Goal: Information Seeking & Learning: Learn about a topic

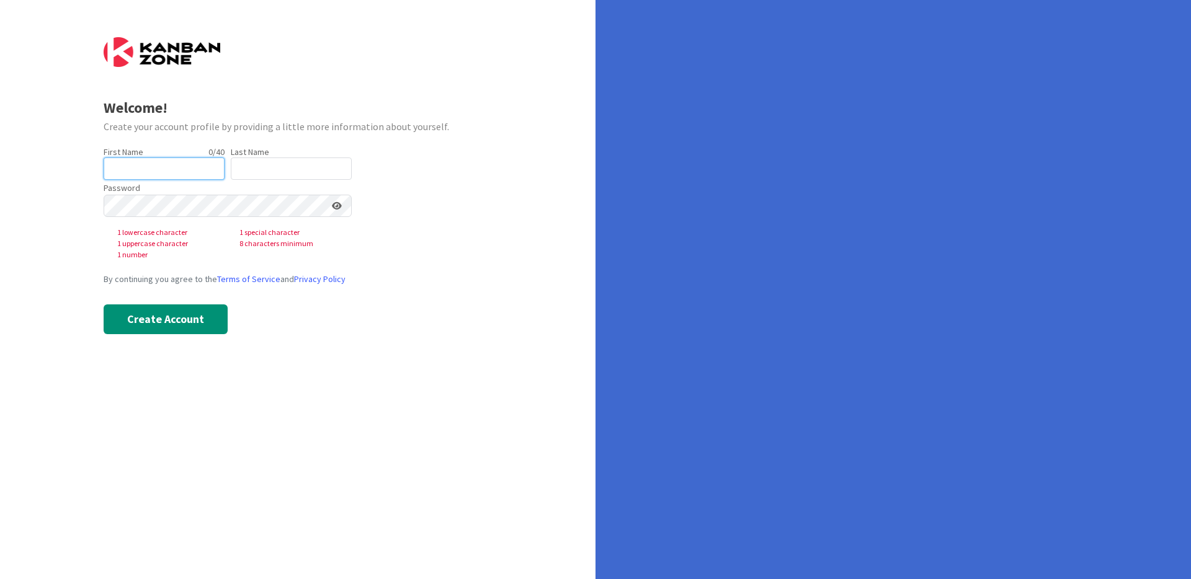
click at [182, 167] on input "text" at bounding box center [164, 169] width 121 height 22
type input "Siddharth"
click at [284, 169] on input "text" at bounding box center [291, 169] width 121 height 22
click at [279, 174] on input "text" at bounding box center [291, 169] width 121 height 22
type input "b"
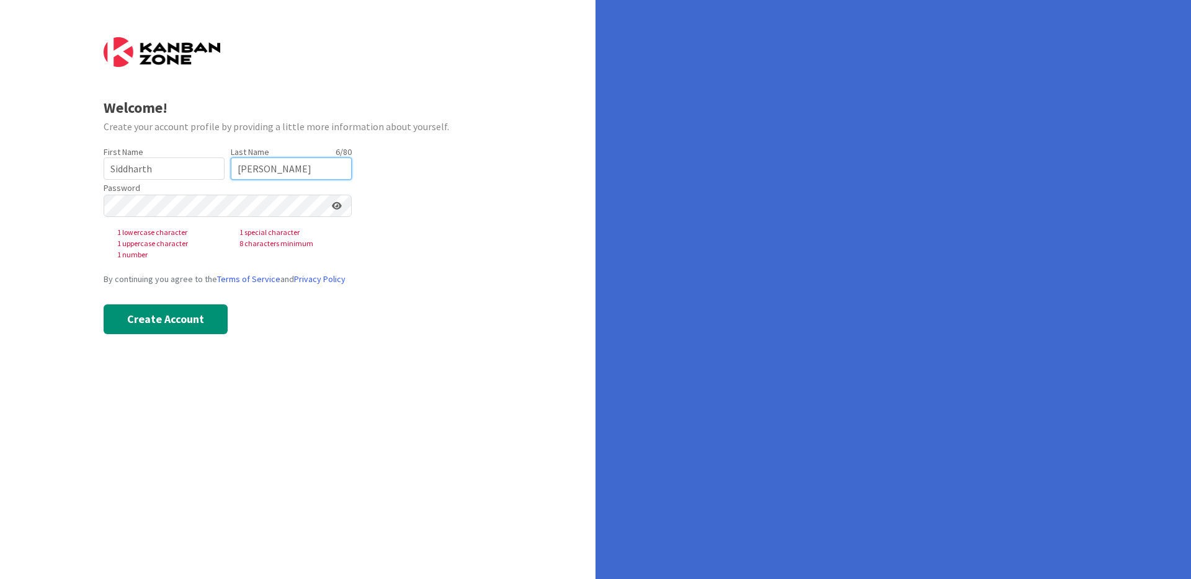
type input "Bellad"
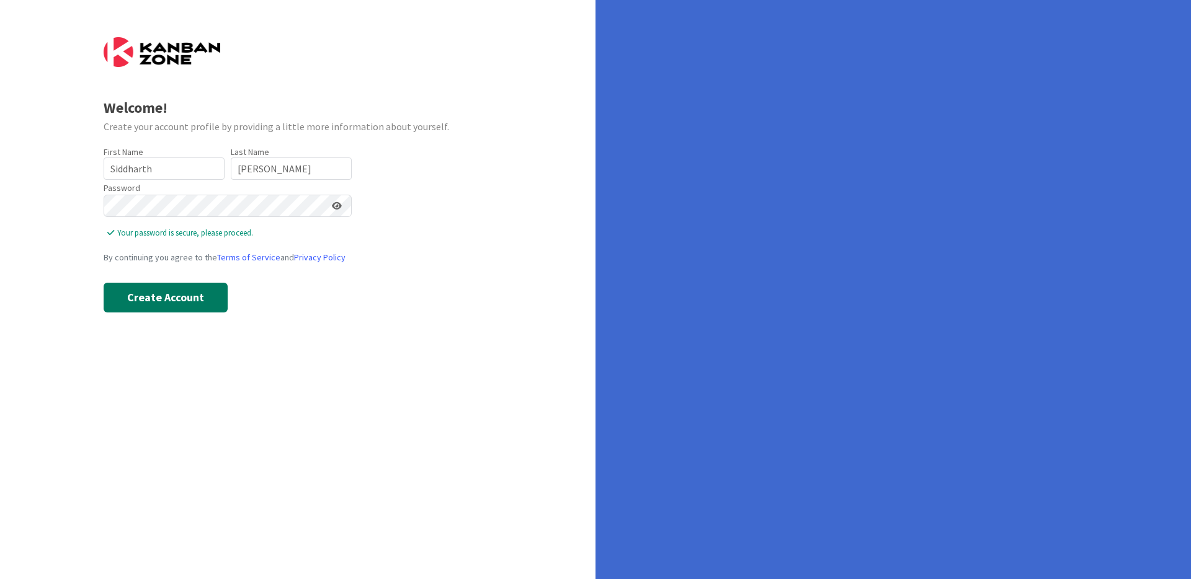
click at [138, 301] on button "Create Account" at bounding box center [166, 298] width 124 height 30
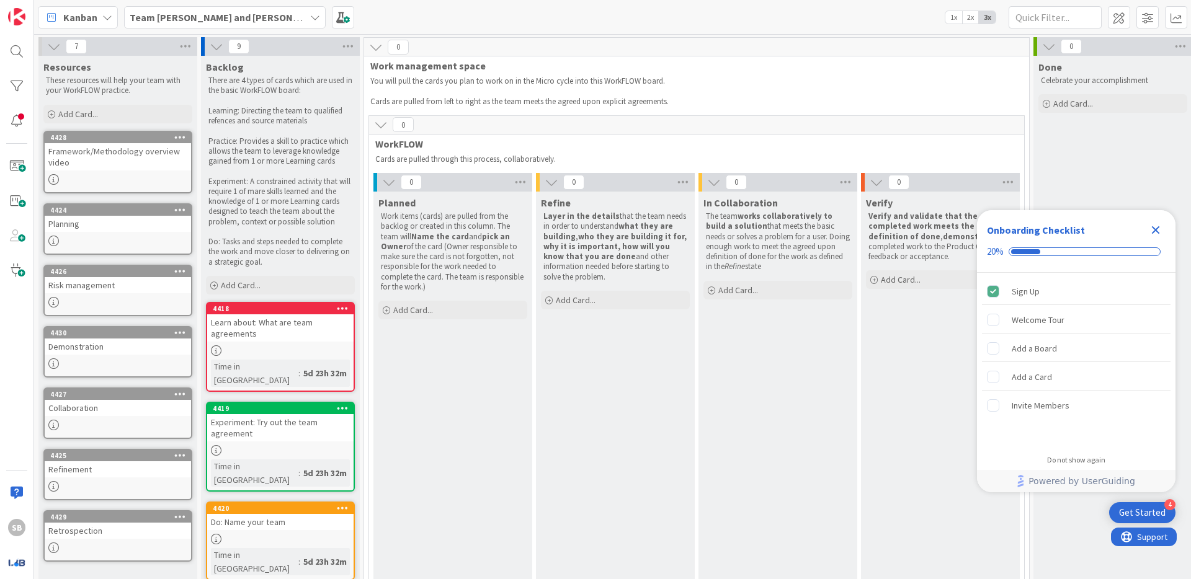
click at [1151, 231] on icon "Close Checklist" at bounding box center [1155, 230] width 15 height 15
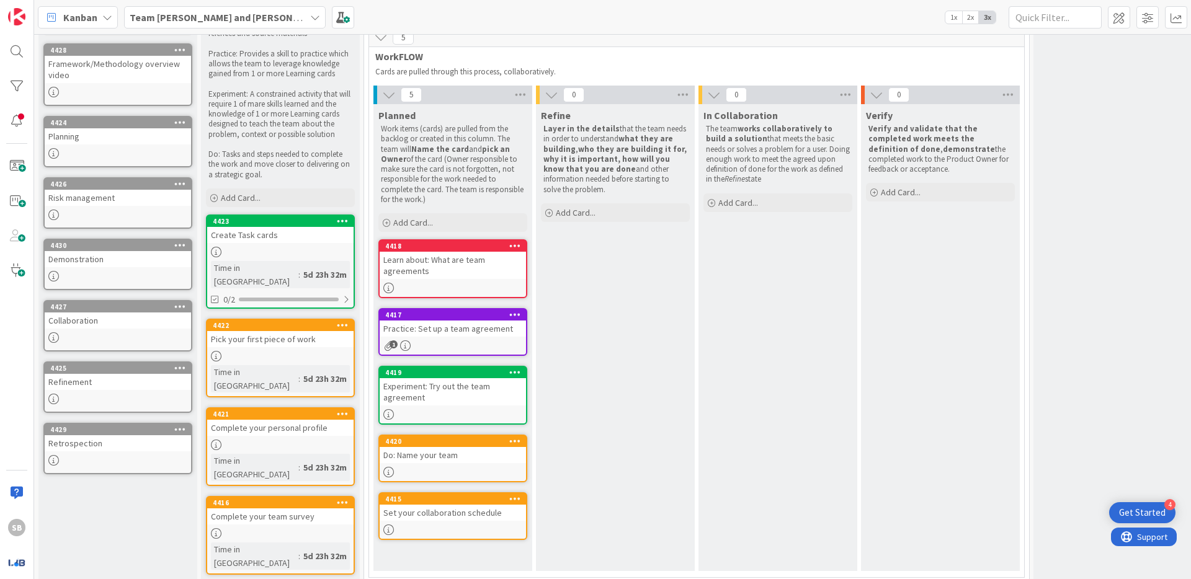
scroll to position [54, 0]
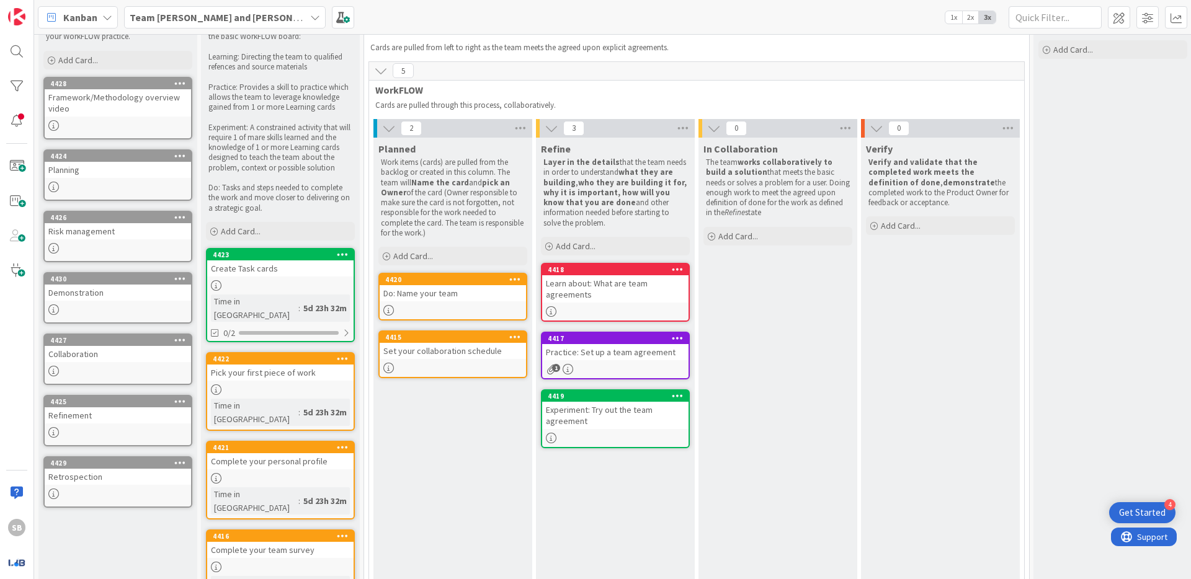
click at [626, 291] on div "Learn about: What are team agreements" at bounding box center [615, 288] width 146 height 27
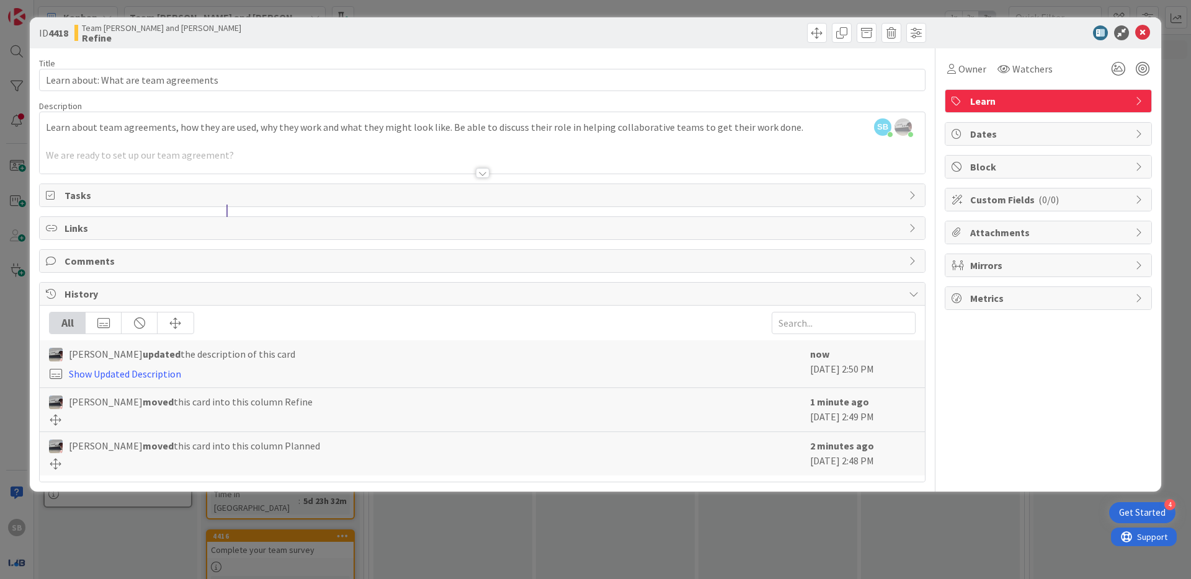
click at [278, 149] on div at bounding box center [482, 158] width 885 height 32
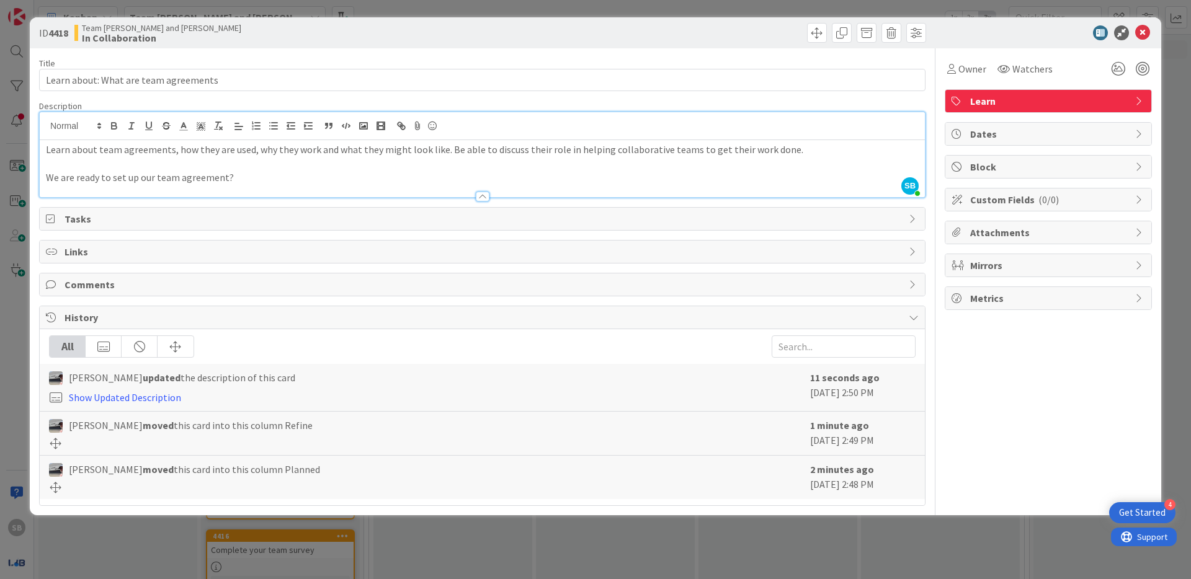
click at [1143, 34] on icon at bounding box center [1142, 32] width 15 height 15
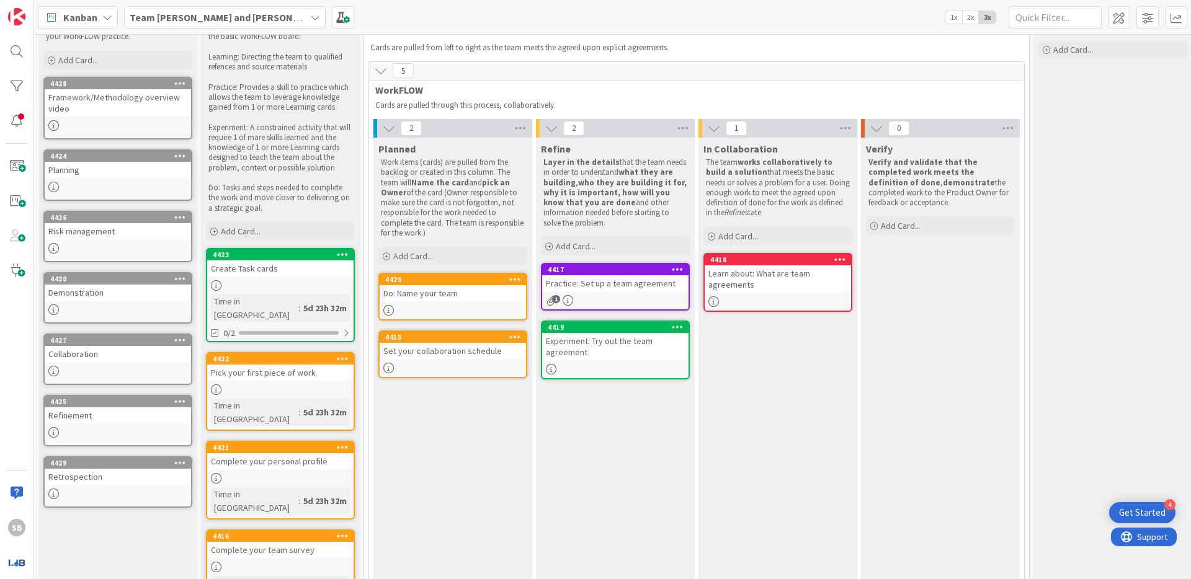
click at [641, 278] on div "Practice: Set up a team agreement" at bounding box center [615, 283] width 146 height 16
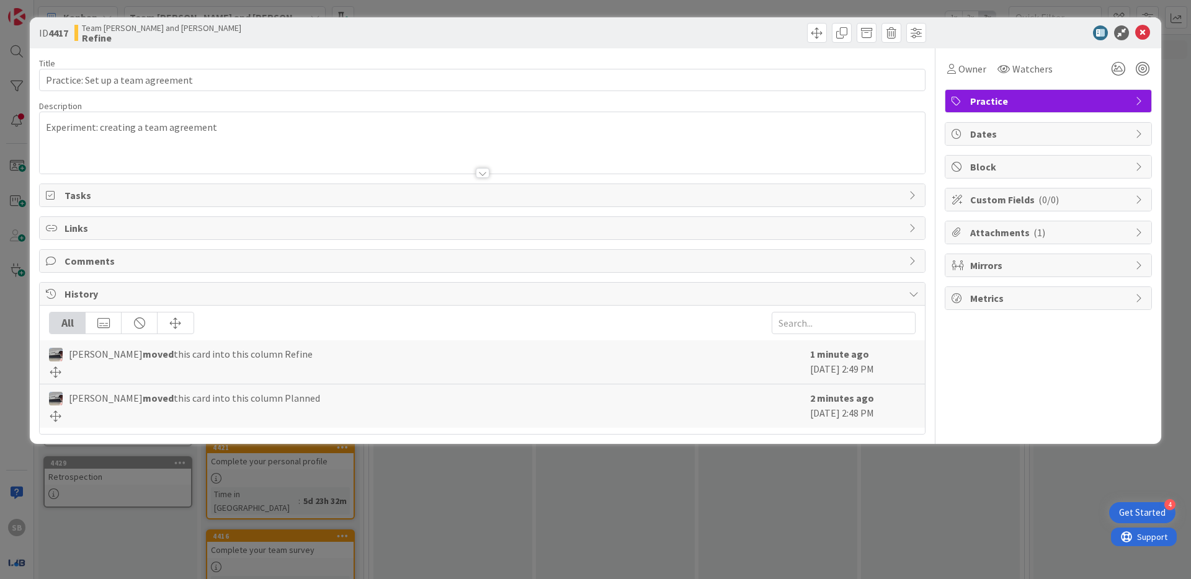
click at [236, 130] on div "Experiment: creating a team agreement" at bounding box center [482, 142] width 885 height 61
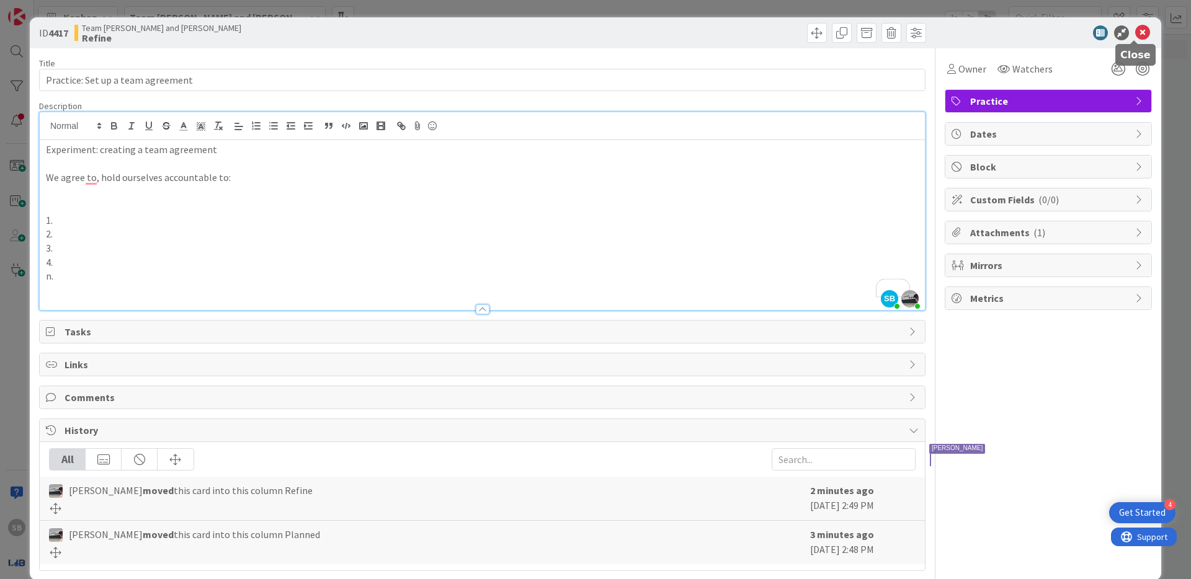
click at [1136, 33] on icon at bounding box center [1142, 32] width 15 height 15
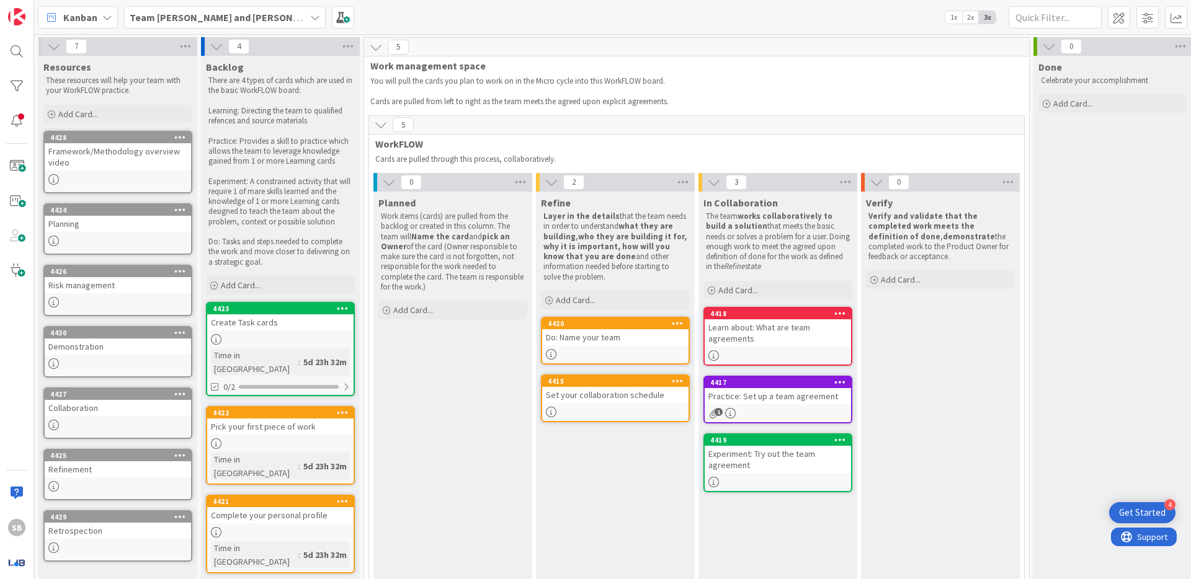
click at [591, 336] on div "Do: Name your team" at bounding box center [615, 337] width 146 height 16
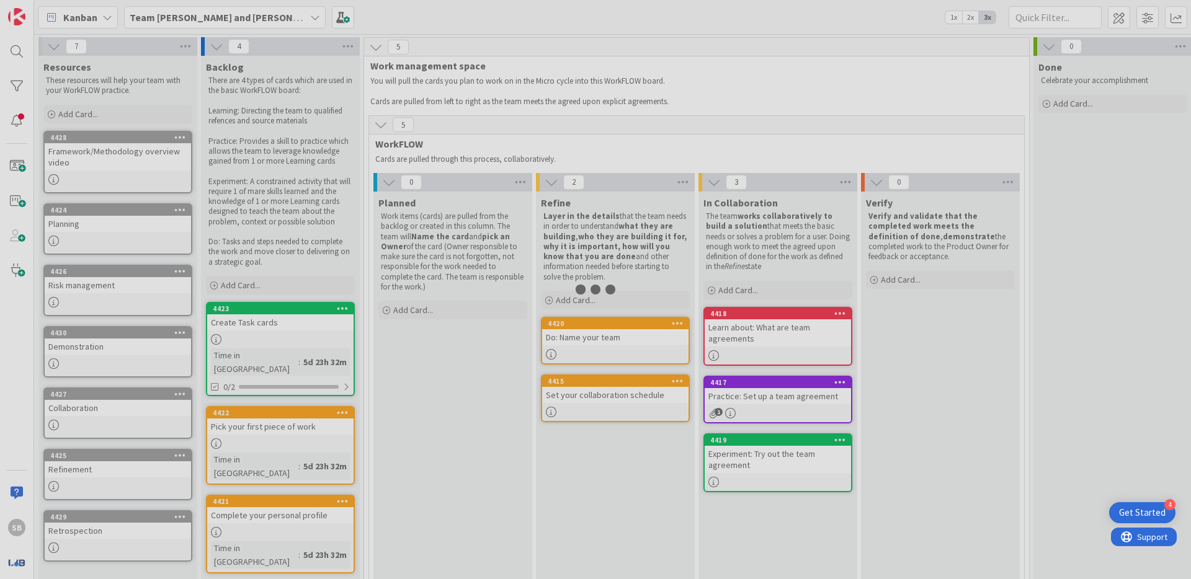
click at [591, 336] on div at bounding box center [595, 289] width 1191 height 579
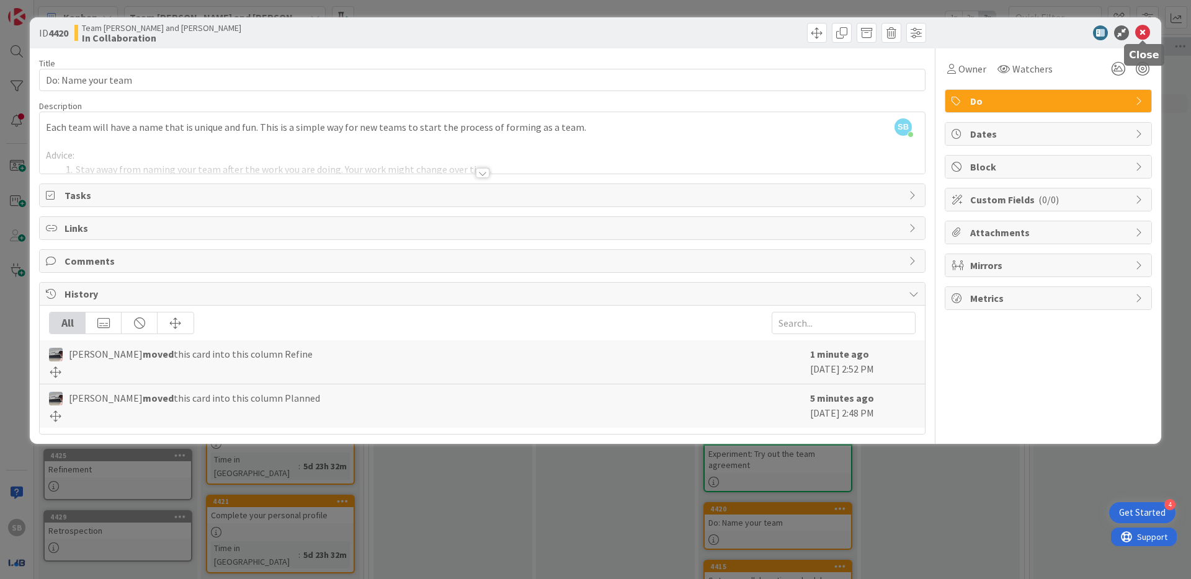
click at [1146, 34] on icon at bounding box center [1142, 32] width 15 height 15
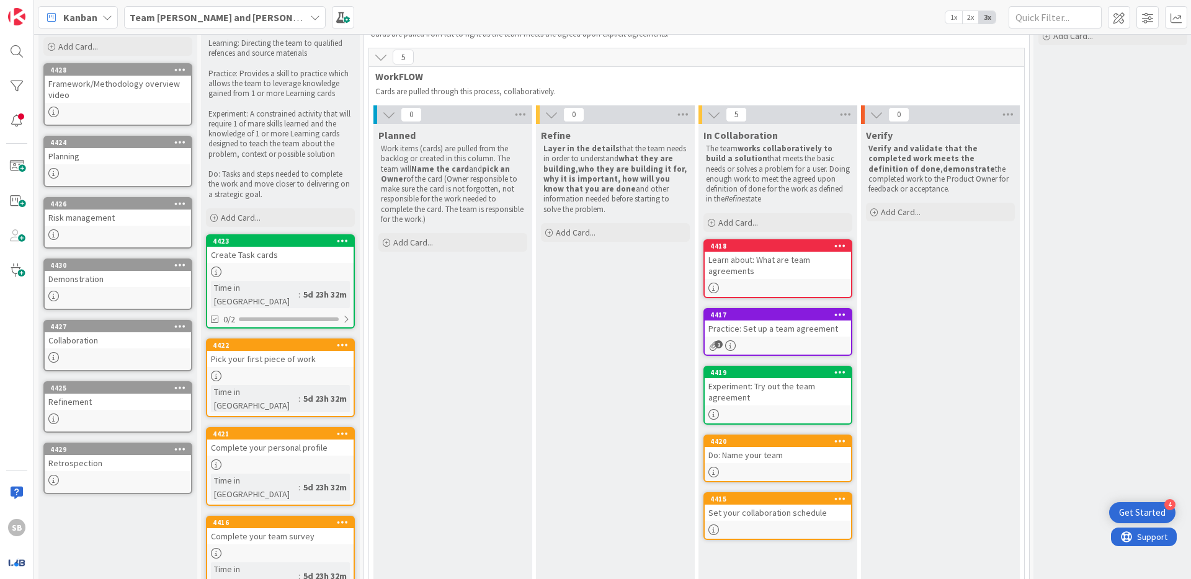
click at [791, 264] on div "Learn about: What are team agreements" at bounding box center [778, 265] width 146 height 27
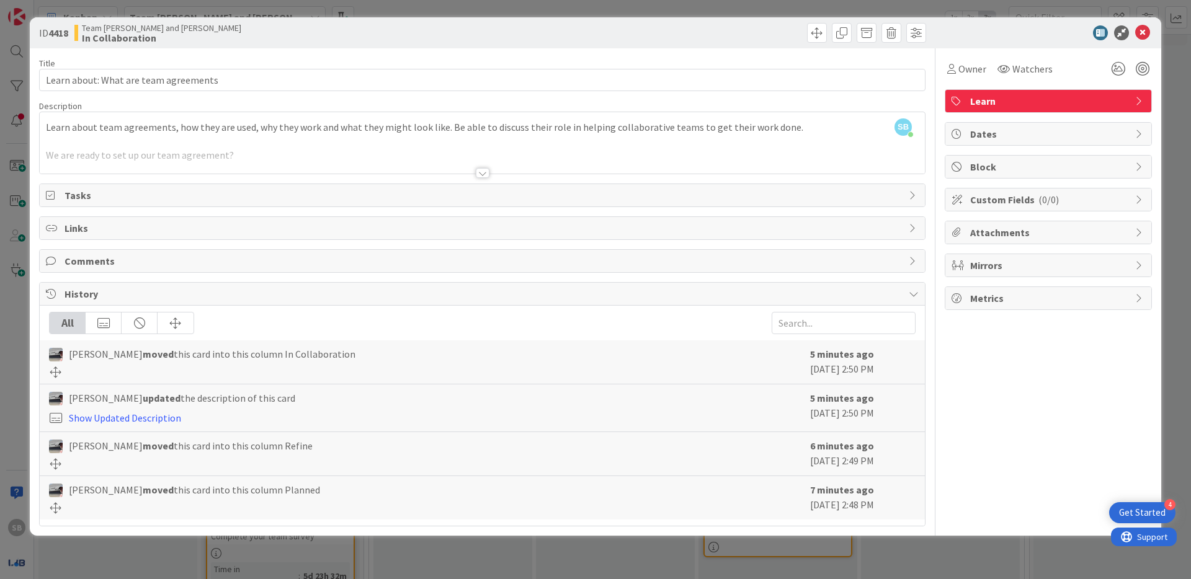
scroll to position [54, 0]
click at [1139, 32] on icon at bounding box center [1142, 32] width 15 height 15
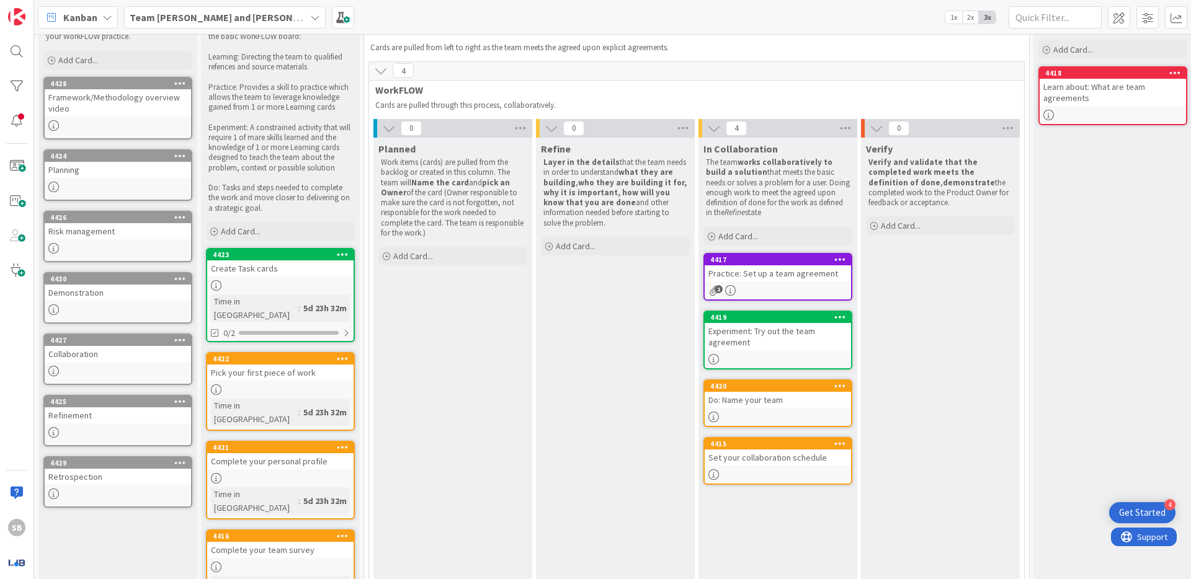
click at [737, 403] on div "Do: Name your team" at bounding box center [778, 400] width 146 height 16
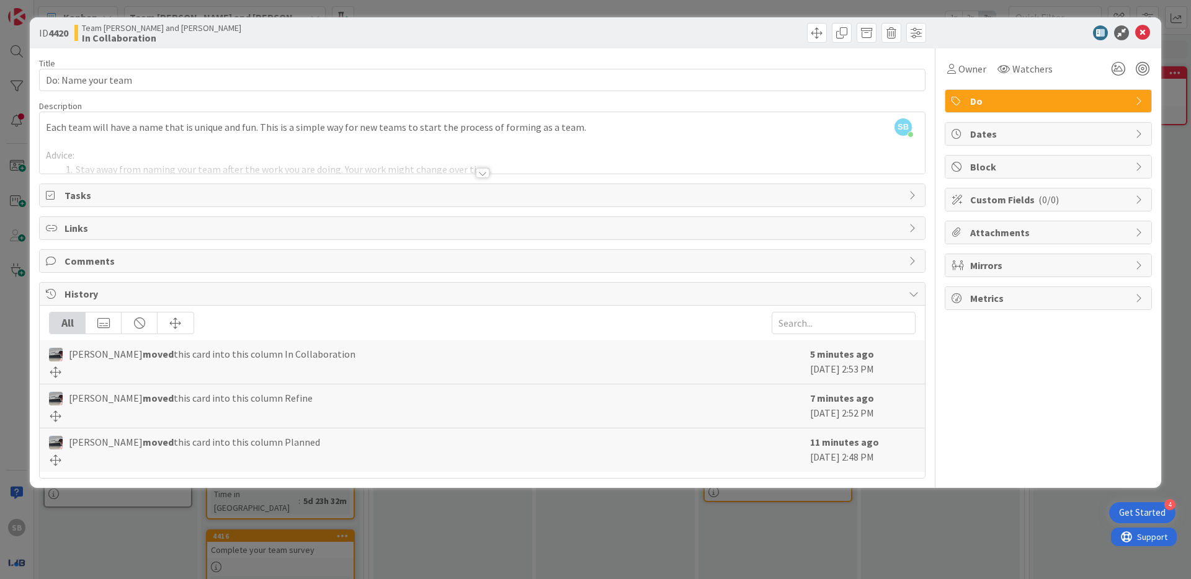
click at [602, 145] on div at bounding box center [482, 158] width 885 height 32
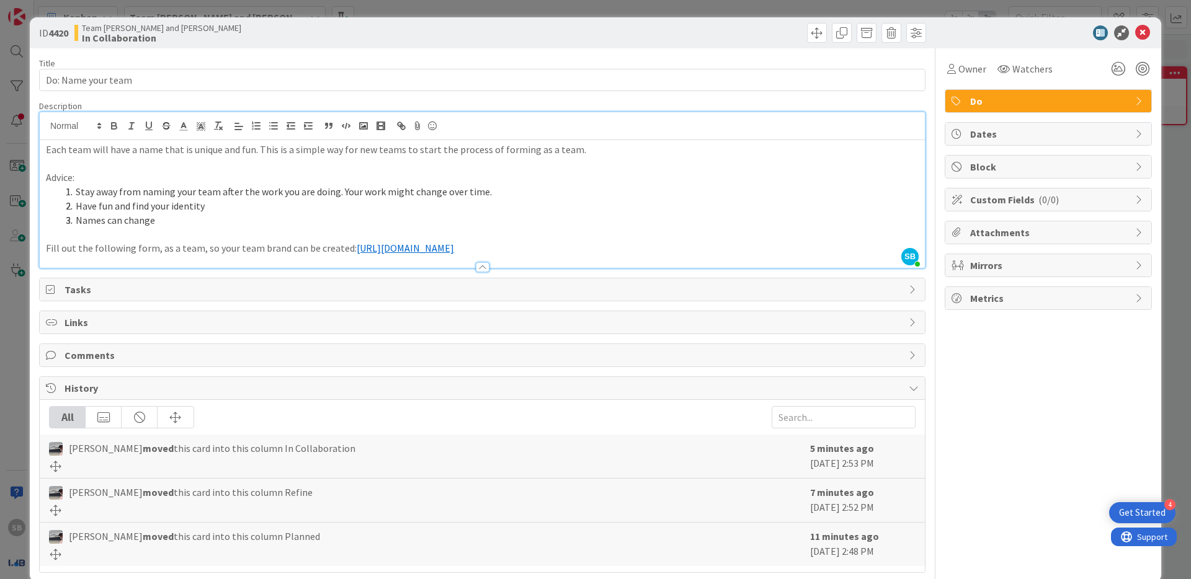
click at [528, 205] on li "Have fun and find your identity" at bounding box center [490, 206] width 858 height 14
click at [512, 195] on li "Stay away from naming your team after the work you are doing. Your work might c…" at bounding box center [490, 192] width 858 height 14
click at [132, 239] on p "To enrich screen reader interactions, please activate Accessibility in Grammarl…" at bounding box center [482, 234] width 873 height 14
click at [454, 249] on link "https://docs.google.com/forms/d/e/1FAIpQLSfipLrFpni892FZDHYp5hS3_ort1MotDTFQ5Ok…" at bounding box center [405, 248] width 97 height 12
click at [454, 247] on link "https://docs.google.com/forms/d/e/1FAIpQLSfipLrFpni892FZDHYp5hS3_ort1MotDTFQ5Ok…" at bounding box center [405, 248] width 97 height 12
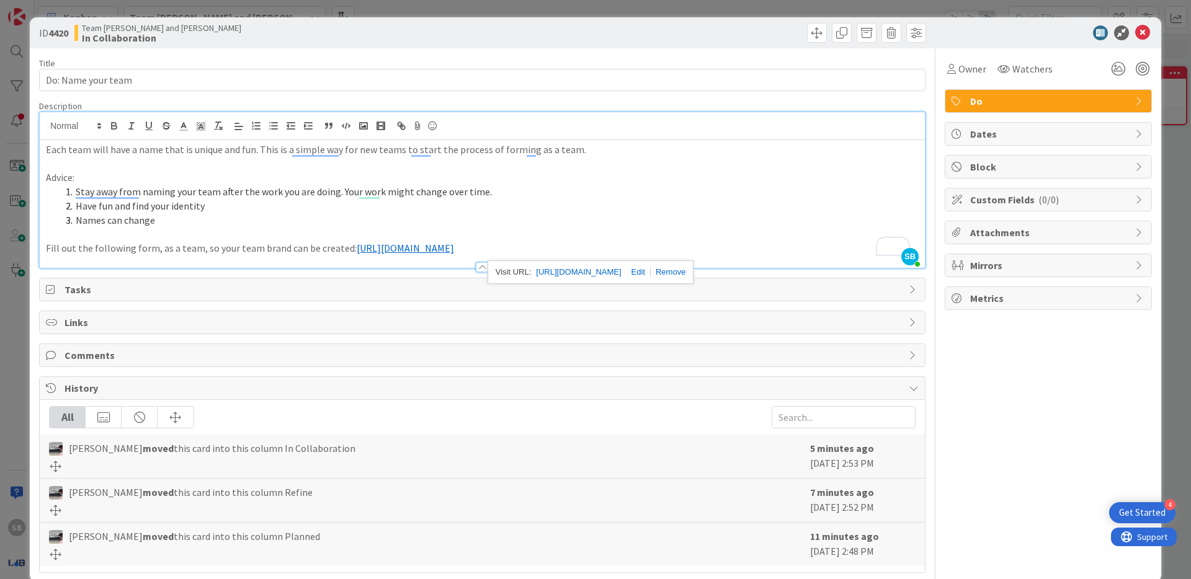
click at [454, 247] on link "https://docs.google.com/forms/d/e/1FAIpQLSfipLrFpni892FZDHYp5hS3_ort1MotDTFQ5Ok…" at bounding box center [405, 248] width 97 height 12
click at [597, 274] on link "https://docs.google.com/forms/d/e/1FAIpQLSfipLrFpni892FZDHYp5hS3_ort1MotDTFQ5Ok…" at bounding box center [578, 272] width 85 height 16
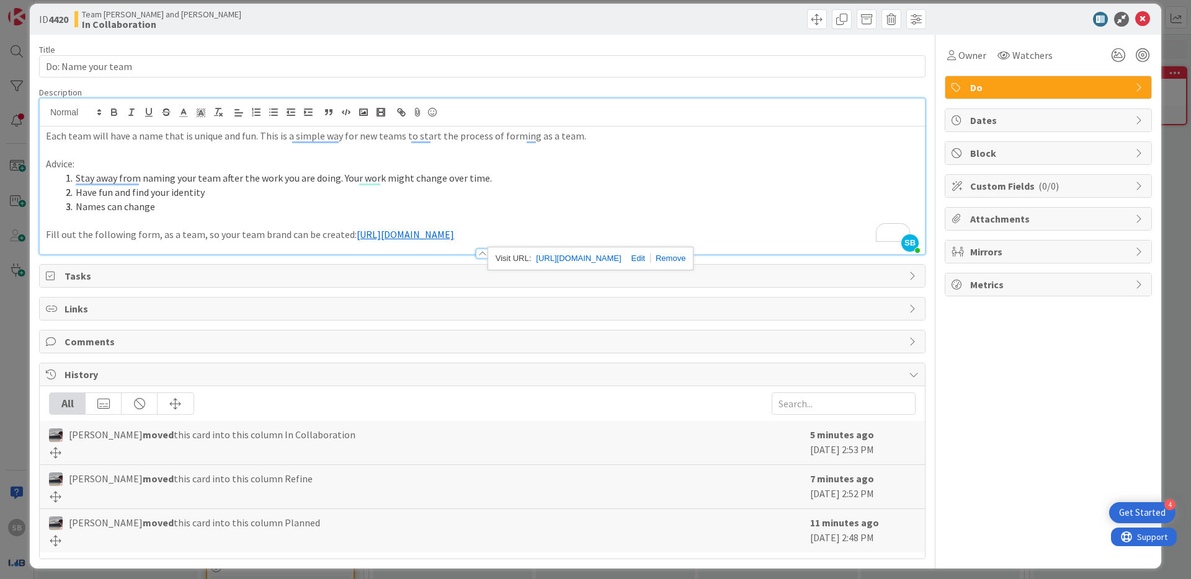
scroll to position [20, 0]
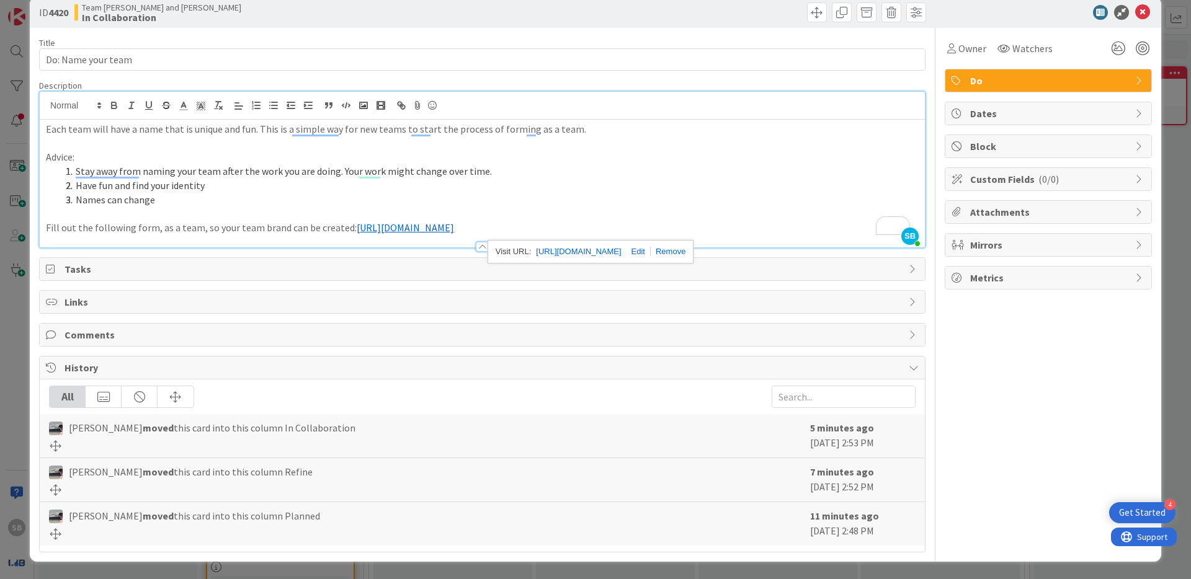
click at [140, 336] on span "Comments" at bounding box center [484, 335] width 838 height 15
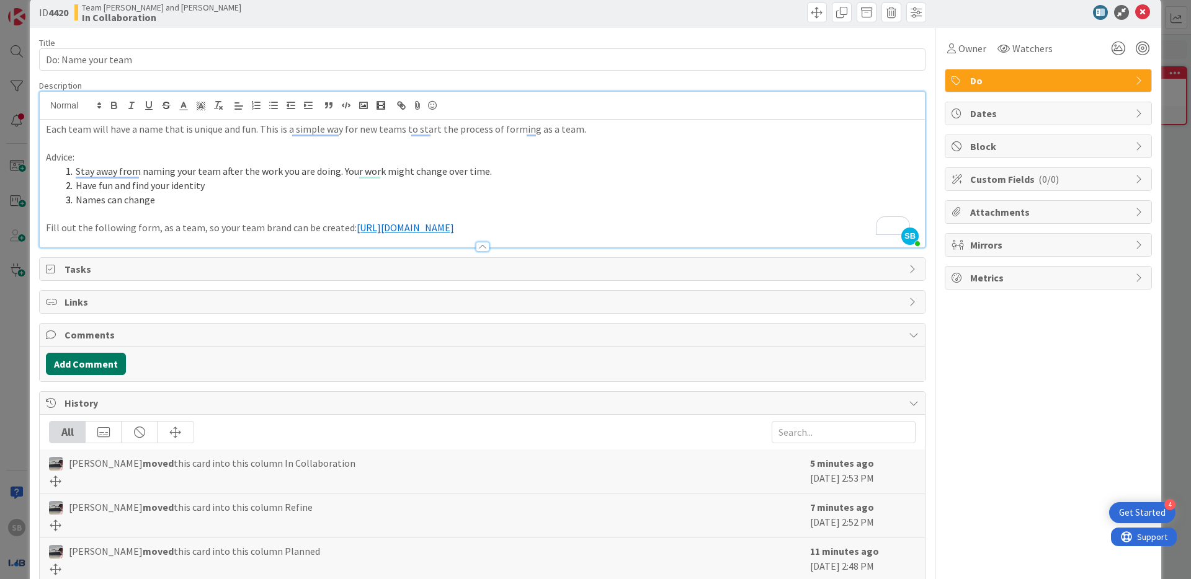
click at [100, 365] on button "Add Comment" at bounding box center [86, 364] width 80 height 22
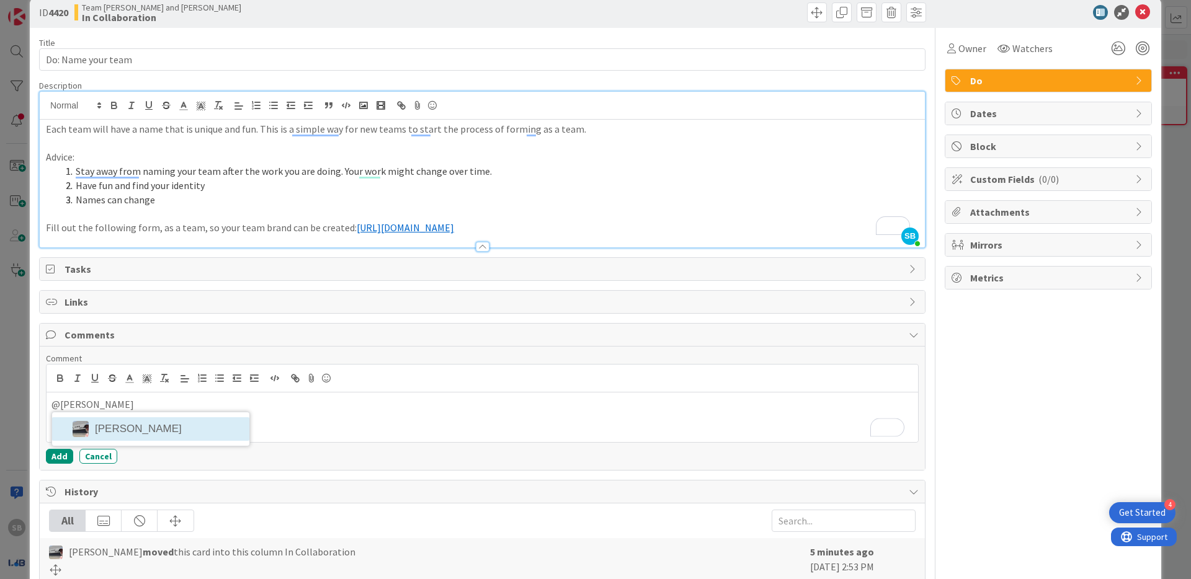
click at [114, 435] on li "[PERSON_NAME]" at bounding box center [150, 429] width 197 height 24
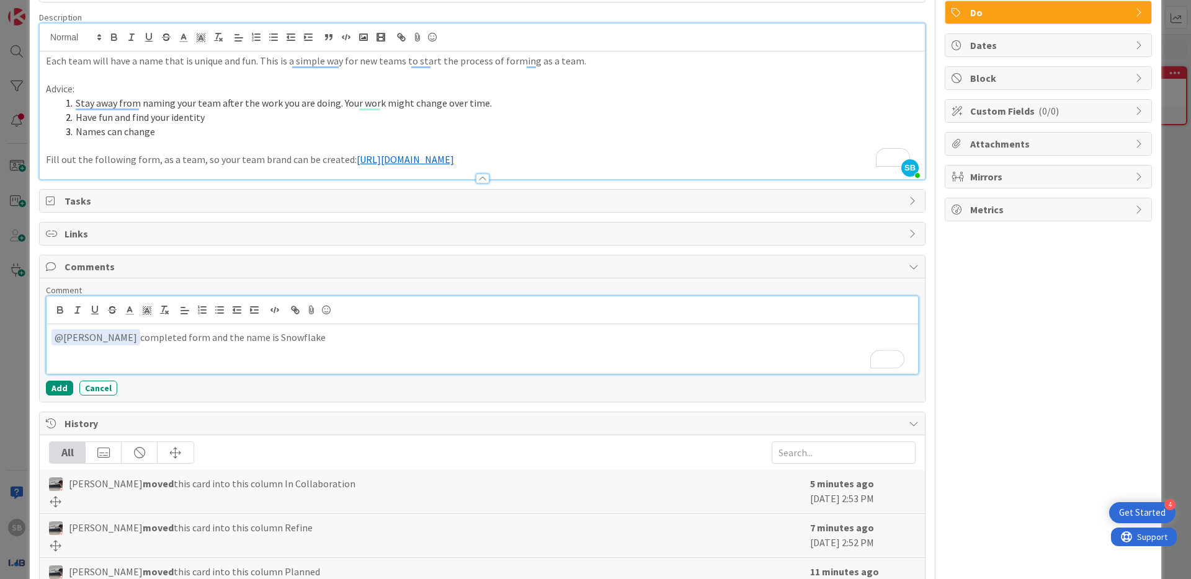
scroll to position [145, 0]
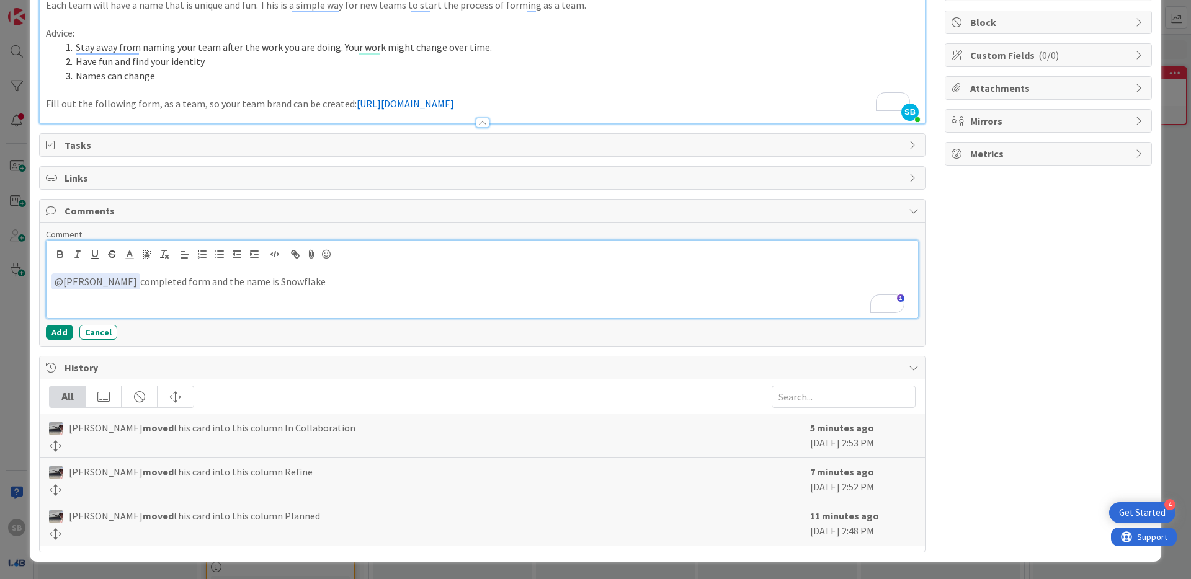
click at [293, 283] on p "﻿ @ jeffrey Burstein ﻿ completed form and the name is Snowflake" at bounding box center [482, 282] width 862 height 17
click at [55, 332] on button "Add" at bounding box center [59, 332] width 27 height 15
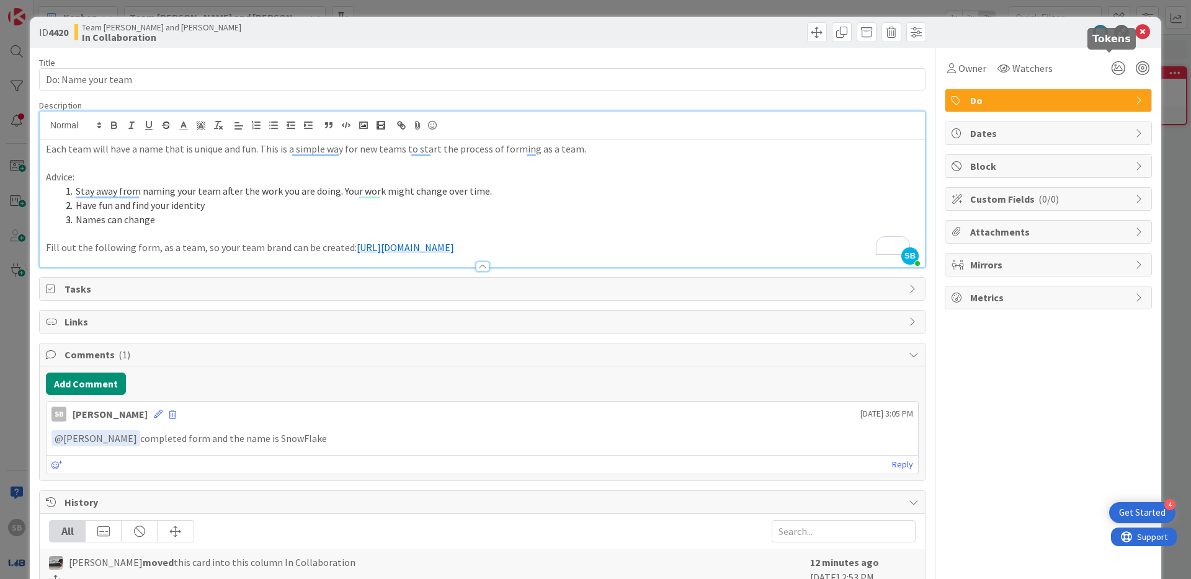
scroll to position [0, 0]
click at [1135, 32] on icon at bounding box center [1142, 32] width 15 height 15
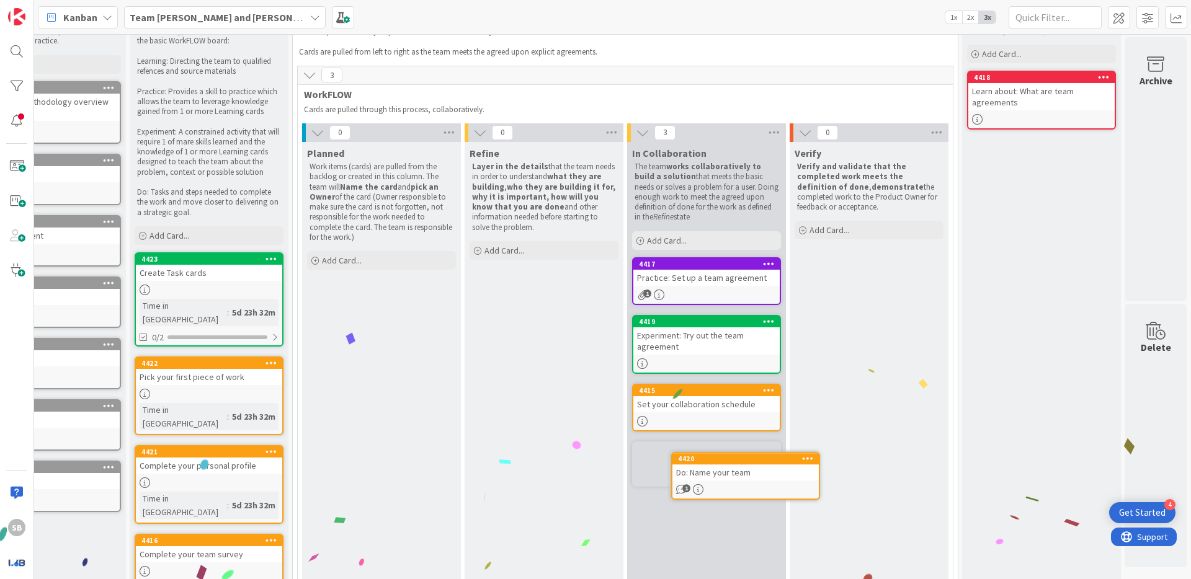
scroll to position [54, 81]
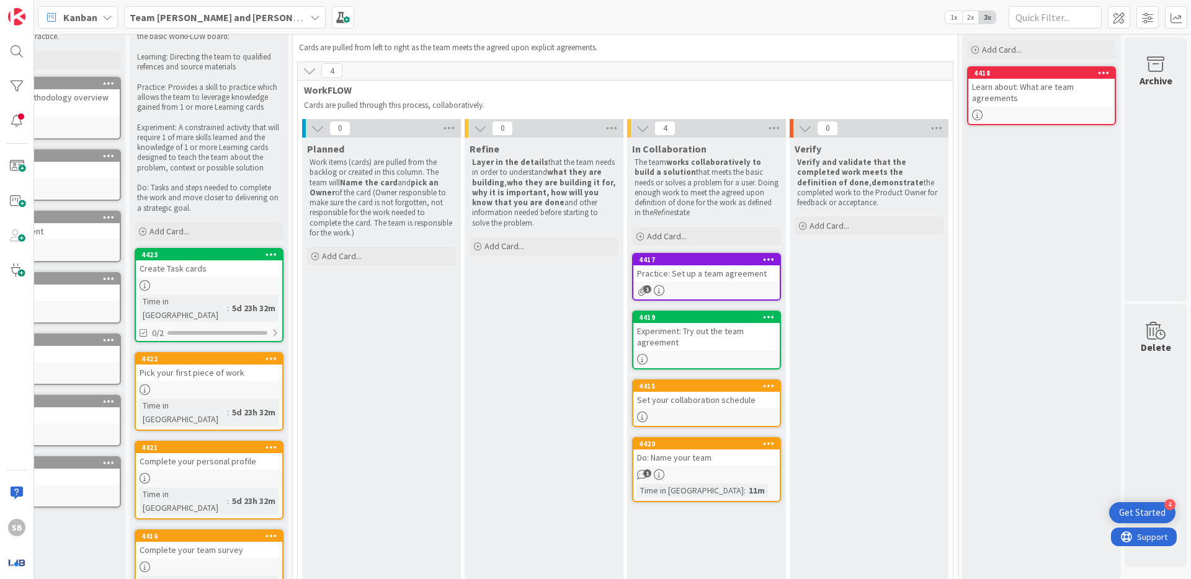
click at [910, 481] on div "Verify Verify and validate that the completed work meets the definition of done…" at bounding box center [869, 371] width 159 height 467
click at [683, 405] on div "Set your collaboration schedule" at bounding box center [706, 400] width 146 height 16
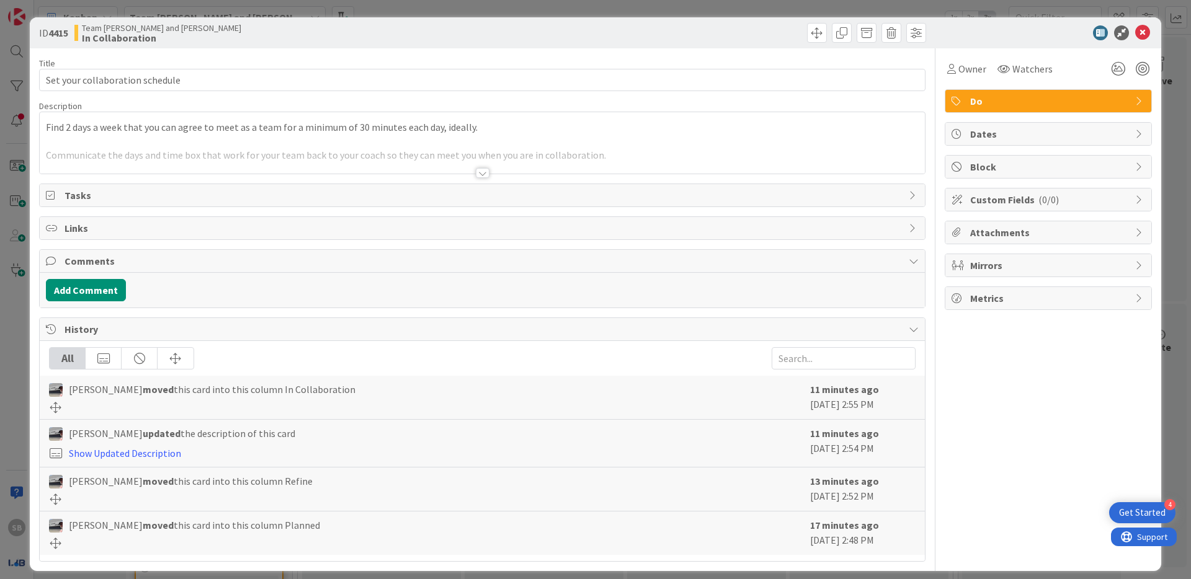
click at [117, 138] on div "Find 2 days a week that you can agree to meet as a team for a minimum of 30 min…" at bounding box center [482, 142] width 885 height 61
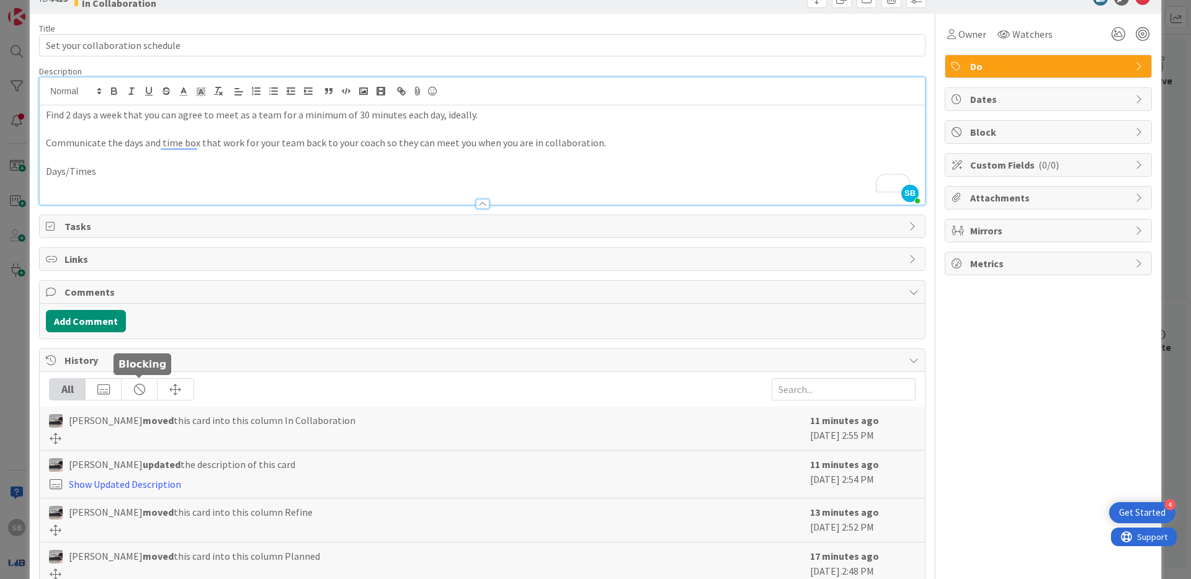
scroll to position [75, 0]
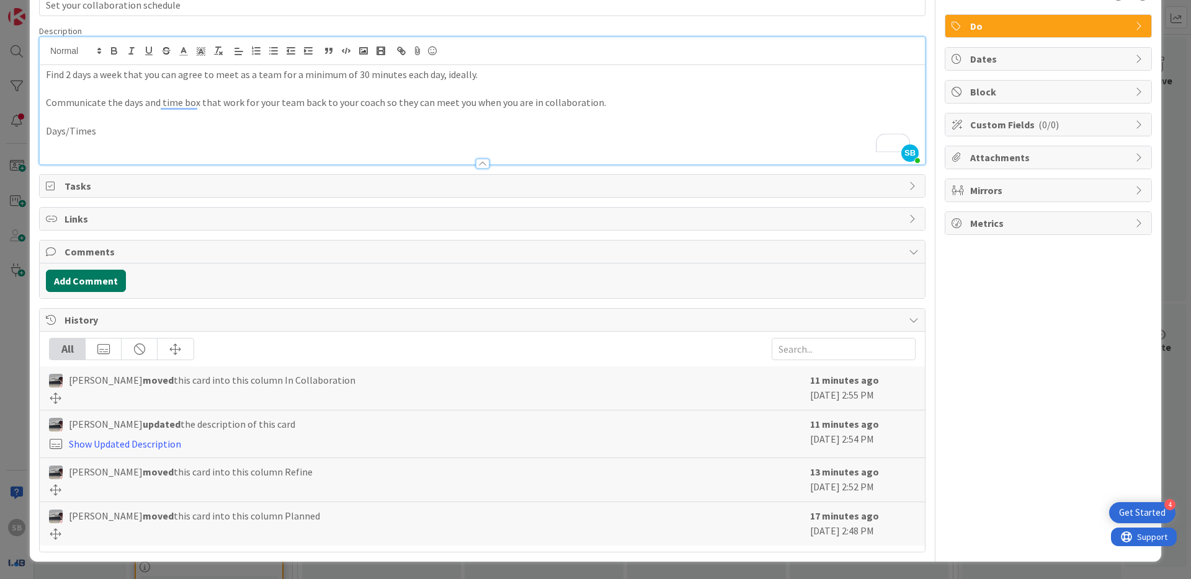
click at [85, 277] on button "Add Comment" at bounding box center [86, 281] width 80 height 22
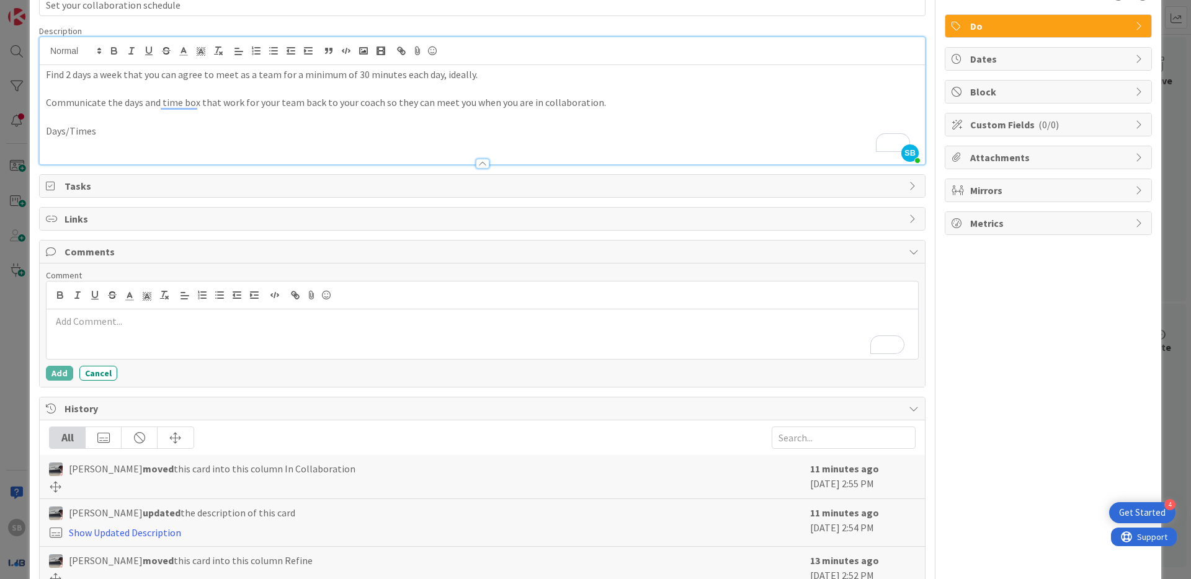
click at [112, 132] on p "Days/Times" at bounding box center [482, 131] width 873 height 14
click at [138, 129] on p "Days/Times" at bounding box center [482, 131] width 873 height 14
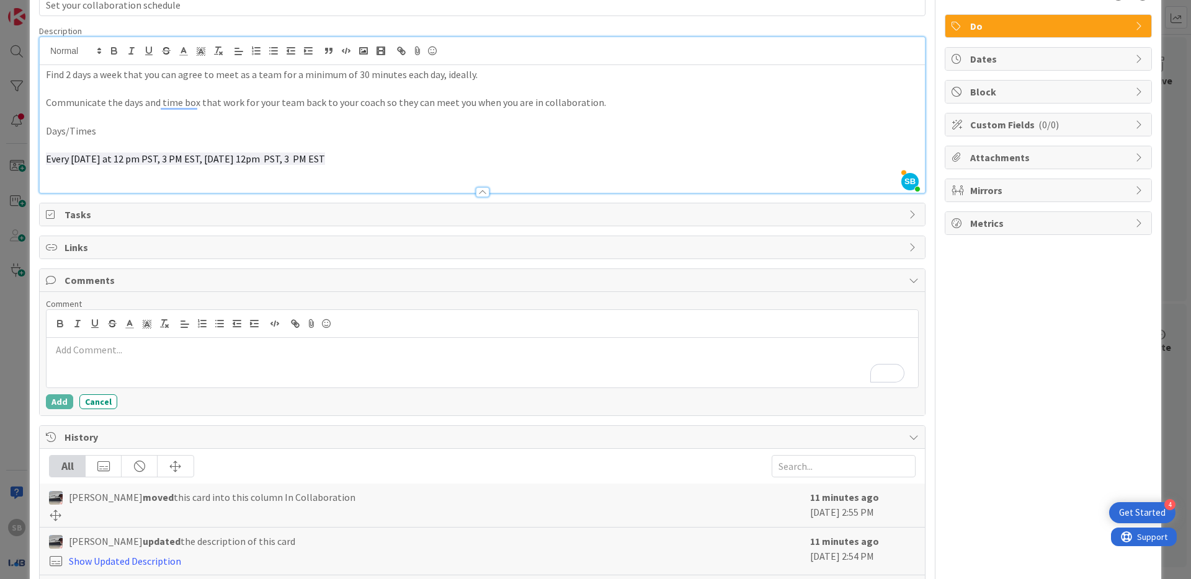
click at [118, 177] on p "To enrich screen reader interactions, please activate Accessibility in Grammarl…" at bounding box center [482, 173] width 873 height 14
click at [218, 159] on span "Every Saturday at 12 pm PST, 3 PM EST, Thursday 12pm PST, 3 PM EST" at bounding box center [185, 159] width 279 height 12
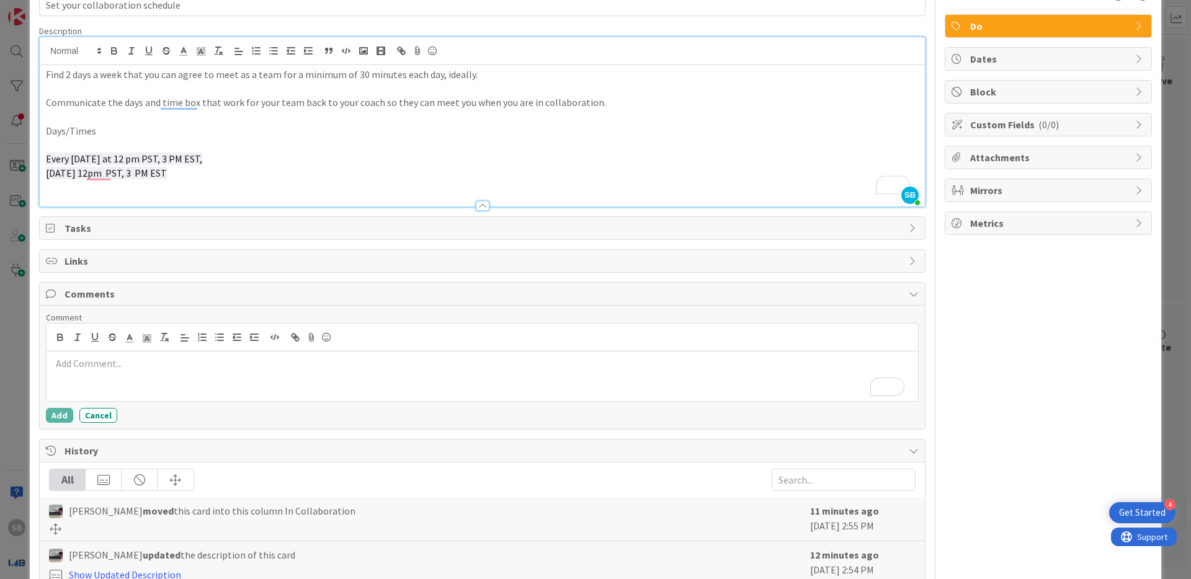
click at [52, 160] on span "Every Saturday at 12 pm PST, 3 PM EST," at bounding box center [124, 159] width 156 height 12
click at [156, 177] on span "Thursday 12pm PST, 3 PM EST" at bounding box center [106, 173] width 121 height 12
drag, startPoint x: 175, startPoint y: 173, endPoint x: 4, endPoint y: 132, distance: 176.0
click at [4, 132] on div "ID 4415 Team Sarah and Siddharth In Collaboration Title 31 / 128 Set your colla…" at bounding box center [595, 289] width 1191 height 579
click at [136, 163] on span "Every Saturday at 12 pm PST, 3 PM EST," at bounding box center [124, 159] width 156 height 12
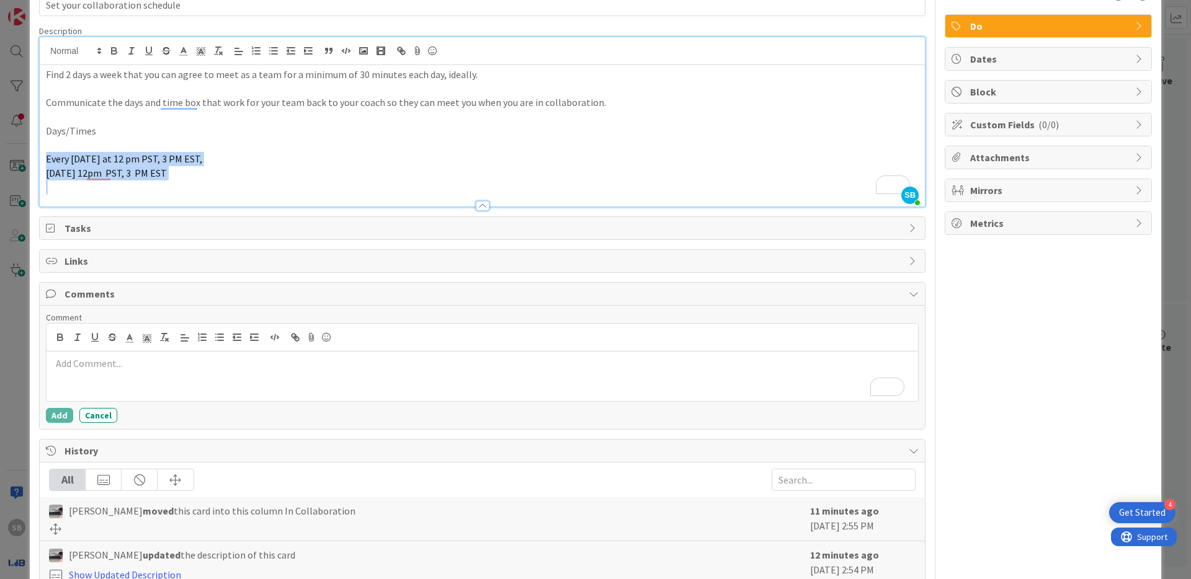
drag, startPoint x: 145, startPoint y: 176, endPoint x: 4, endPoint y: 158, distance: 141.9
click at [4, 158] on div "ID 4415 Team Sarah and Siddharth In Collaboration Title 31 / 128 Set your colla…" at bounding box center [595, 289] width 1191 height 579
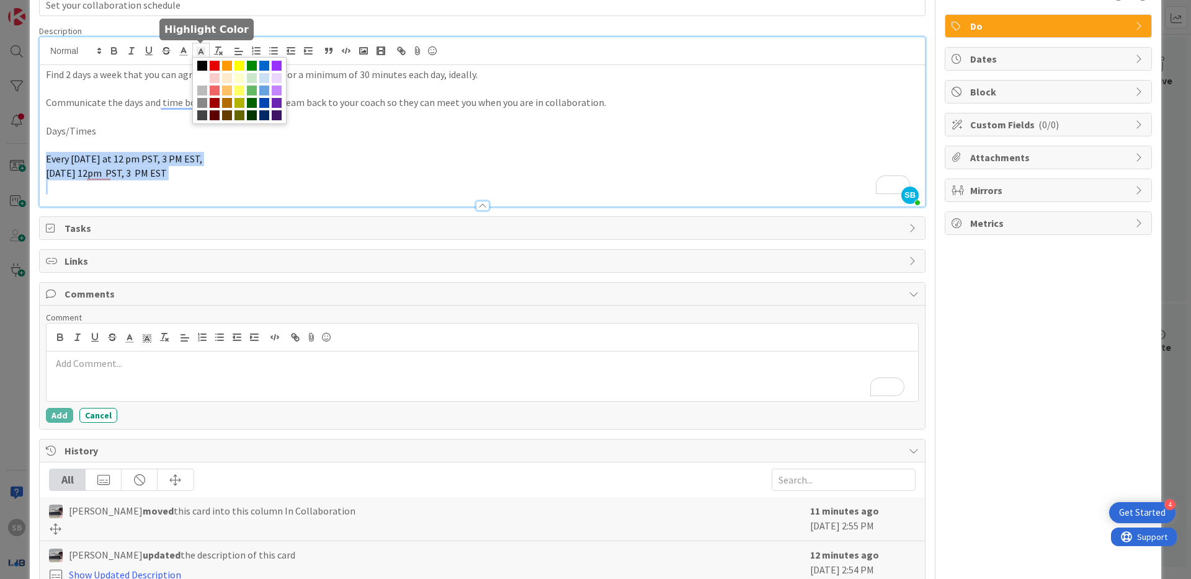
click at [199, 54] on polyline at bounding box center [201, 51] width 4 height 5
click at [199, 79] on span at bounding box center [202, 78] width 10 height 10
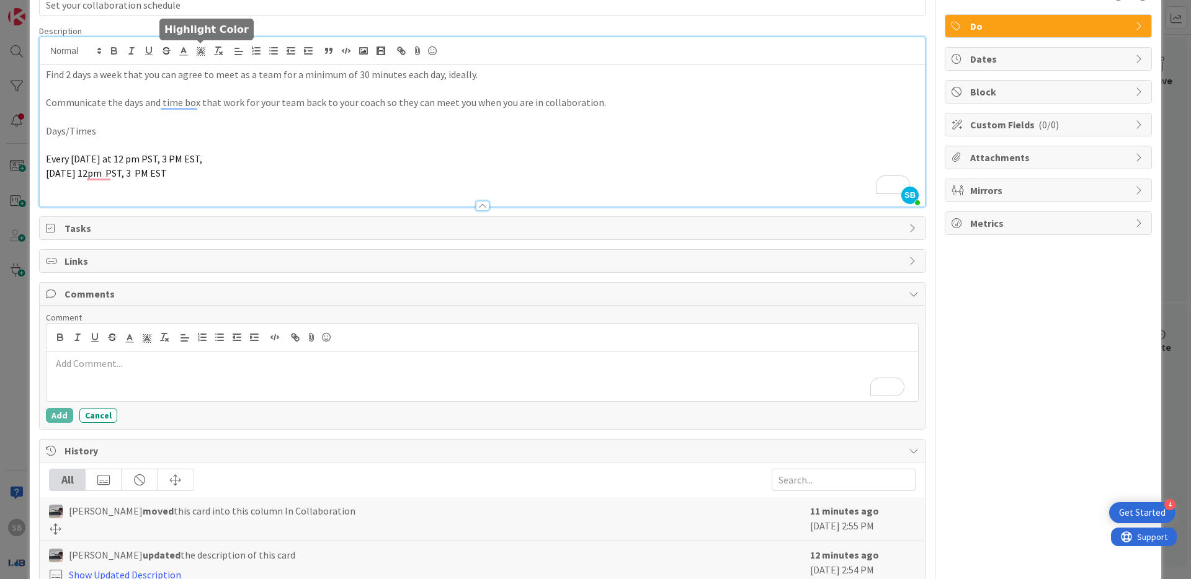
click at [259, 209] on div "Title 31 / 128 Set your collaboration schedule Description SB Siddharth Bellad …" at bounding box center [482, 328] width 886 height 710
click at [130, 174] on span "Thursday 12pm PST, 3 PM EST" at bounding box center [106, 173] width 121 height 12
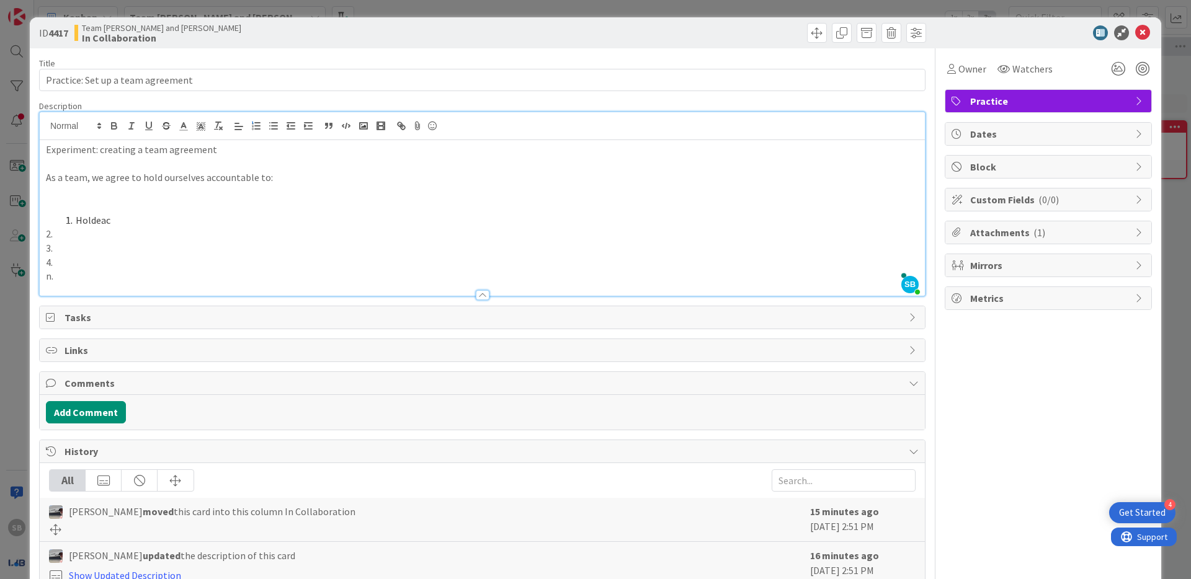
scroll to position [54, 81]
click at [94, 238] on p "2." at bounding box center [482, 234] width 873 height 14
click at [169, 222] on li "Hold each other accountable" at bounding box center [490, 220] width 858 height 14
click at [0, 0] on span "accountable" at bounding box center [0, 0] width 0 height 0
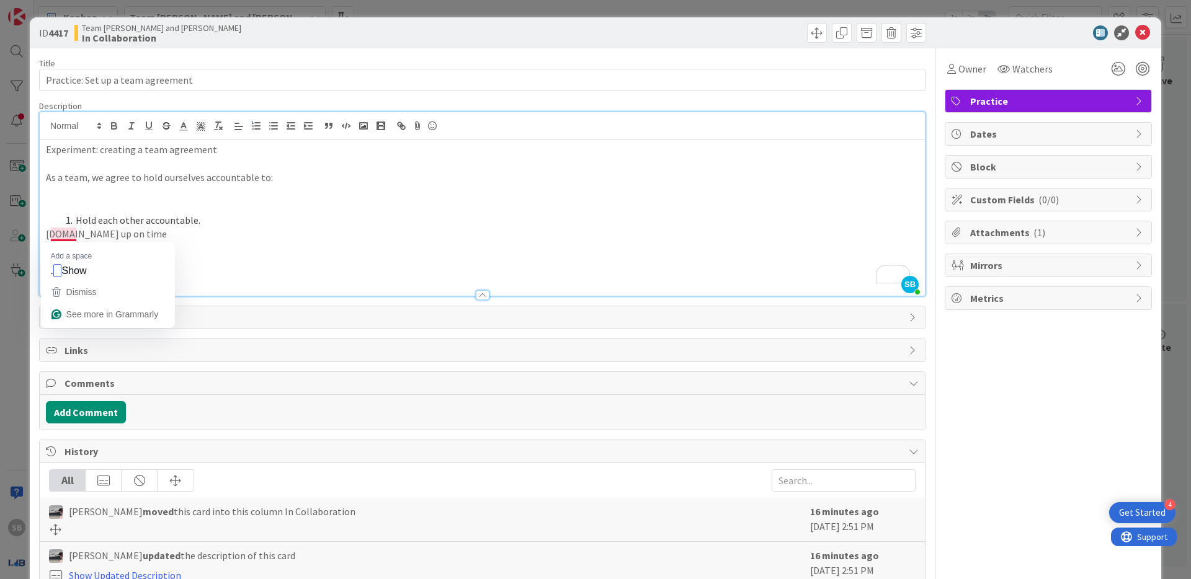
click at [66, 231] on p "[DOMAIN_NAME] up on time" at bounding box center [482, 234] width 873 height 14
click at [65, 244] on p "3." at bounding box center [482, 248] width 873 height 14
click at [75, 216] on li "Hold each other accountable." at bounding box center [490, 220] width 858 height 14
click at [57, 233] on p "2 .Show up on time" at bounding box center [482, 234] width 873 height 14
click at [43, 233] on div "Experiment: creating a team agreement As a team, we agree to hold ourselves acc…" at bounding box center [482, 218] width 885 height 156
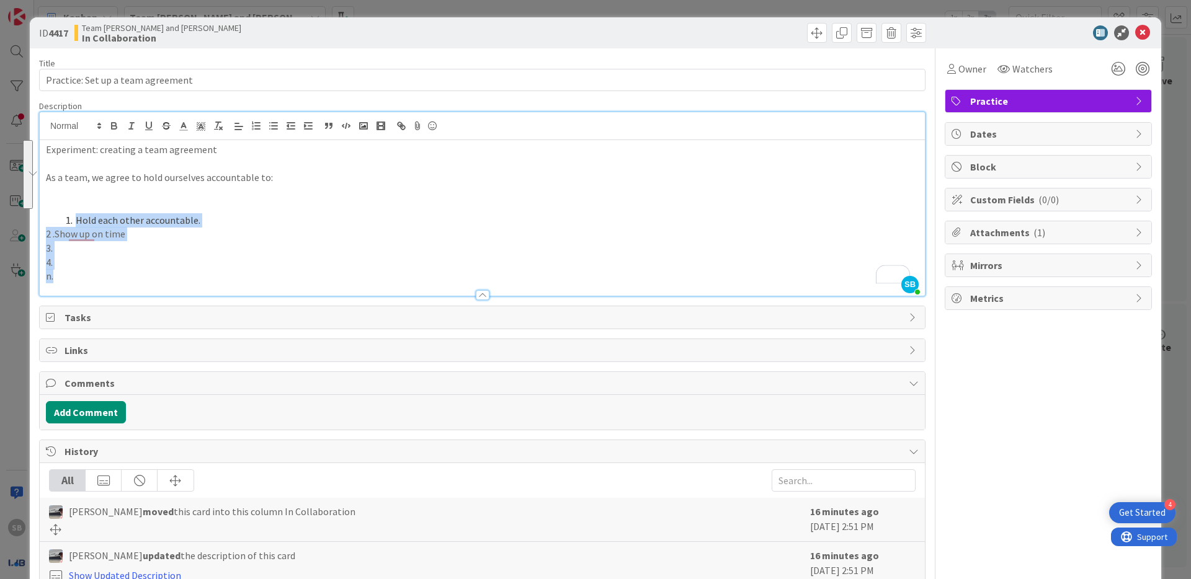
drag, startPoint x: 56, startPoint y: 214, endPoint x: 155, endPoint y: 272, distance: 114.6
click at [155, 272] on div "Experiment: creating a team agreement As a team, we agree to hold ourselves acc…" at bounding box center [482, 218] width 885 height 156
click at [256, 131] on icon "button" at bounding box center [256, 125] width 11 height 11
click at [202, 250] on li "3." at bounding box center [490, 248] width 858 height 14
click at [100, 238] on li "2 .Show up on time" at bounding box center [490, 234] width 858 height 14
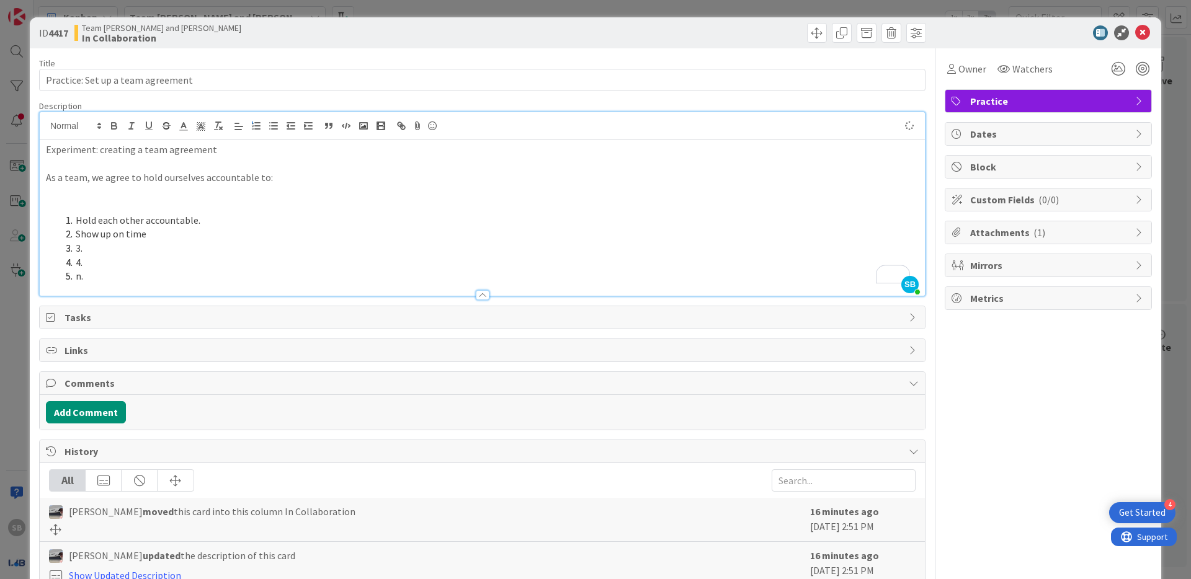
click at [97, 252] on li "3." at bounding box center [490, 248] width 858 height 14
click at [114, 251] on li "Be deligint on tasks and try to give your best efforts" at bounding box center [490, 248] width 858 height 14
click at [89, 264] on li "4." at bounding box center [490, 263] width 858 height 14
click at [298, 267] on li "Communicate if any problems arise with tasks or anything related to the project" at bounding box center [490, 263] width 858 height 14
click at [306, 288] on div at bounding box center [482, 289] width 885 height 13
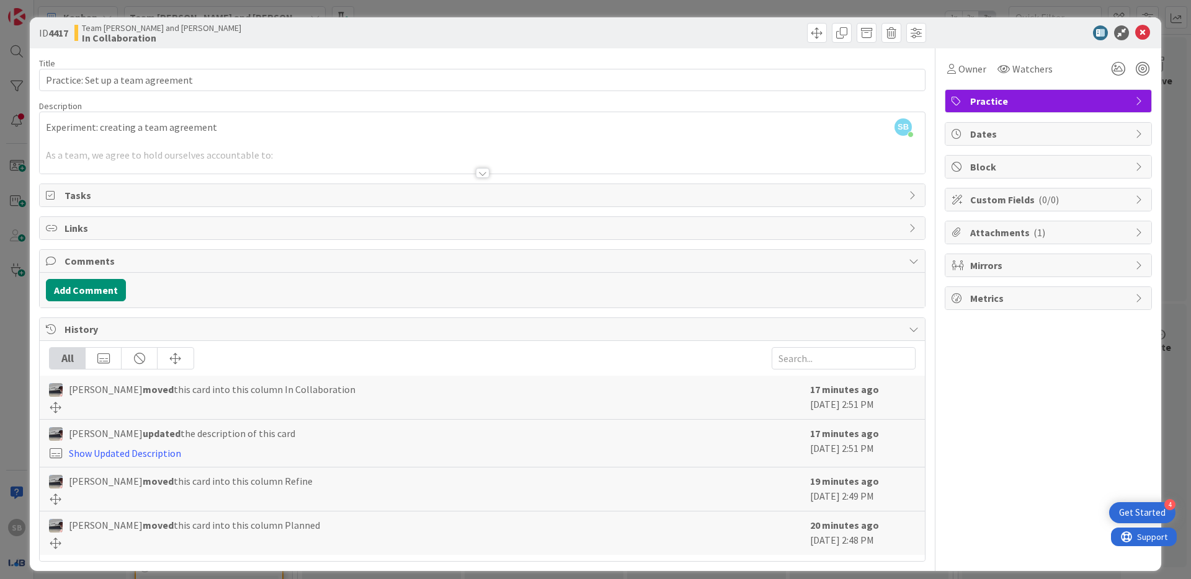
click at [185, 153] on div at bounding box center [482, 158] width 885 height 32
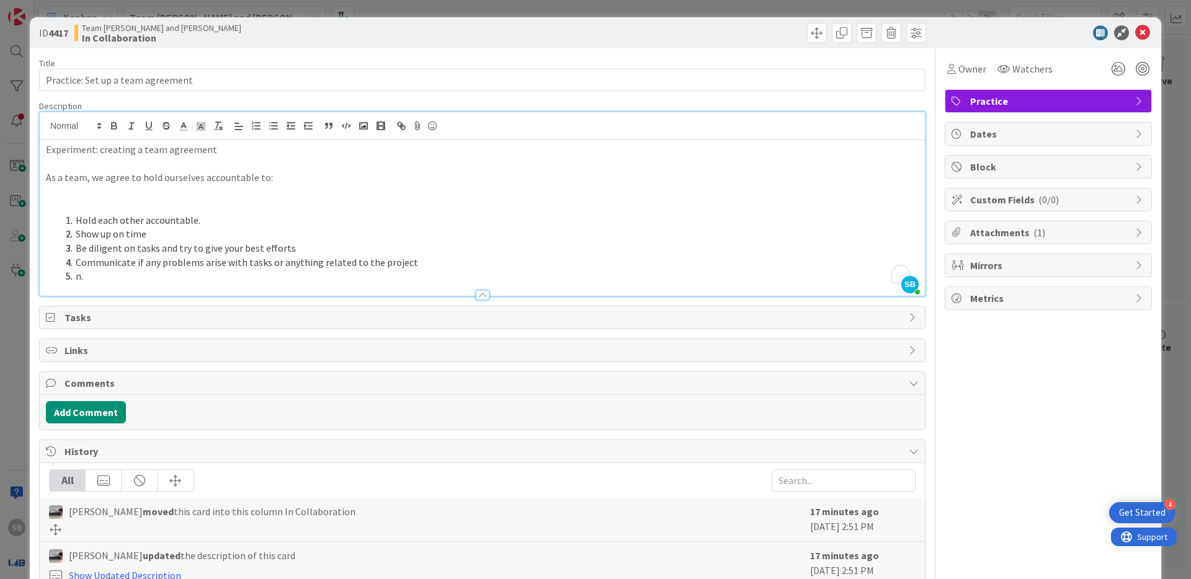
click at [195, 272] on li "n." at bounding box center [490, 276] width 858 height 14
drag, startPoint x: 109, startPoint y: 280, endPoint x: 64, endPoint y: 275, distance: 45.0
click at [64, 275] on li "n." at bounding box center [490, 276] width 858 height 14
click at [395, 267] on li "Communicate if any problems arise with tasks or anything related to the project" at bounding box center [490, 263] width 858 height 14
click at [0, 0] on span "Add Punctuation" at bounding box center [0, 0] width 0 height 0
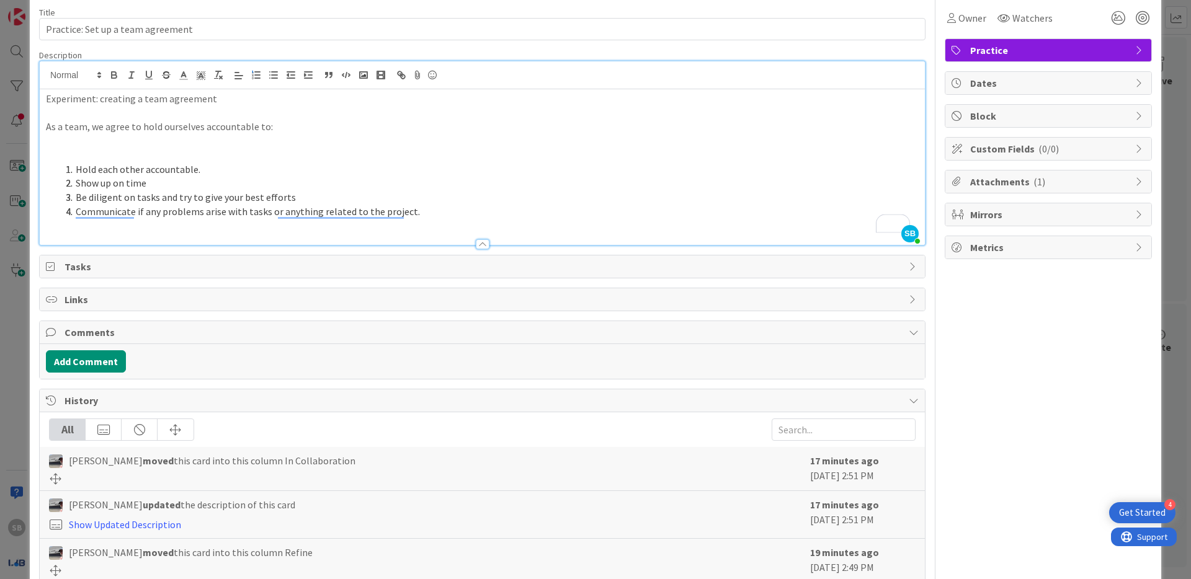
scroll to position [132, 0]
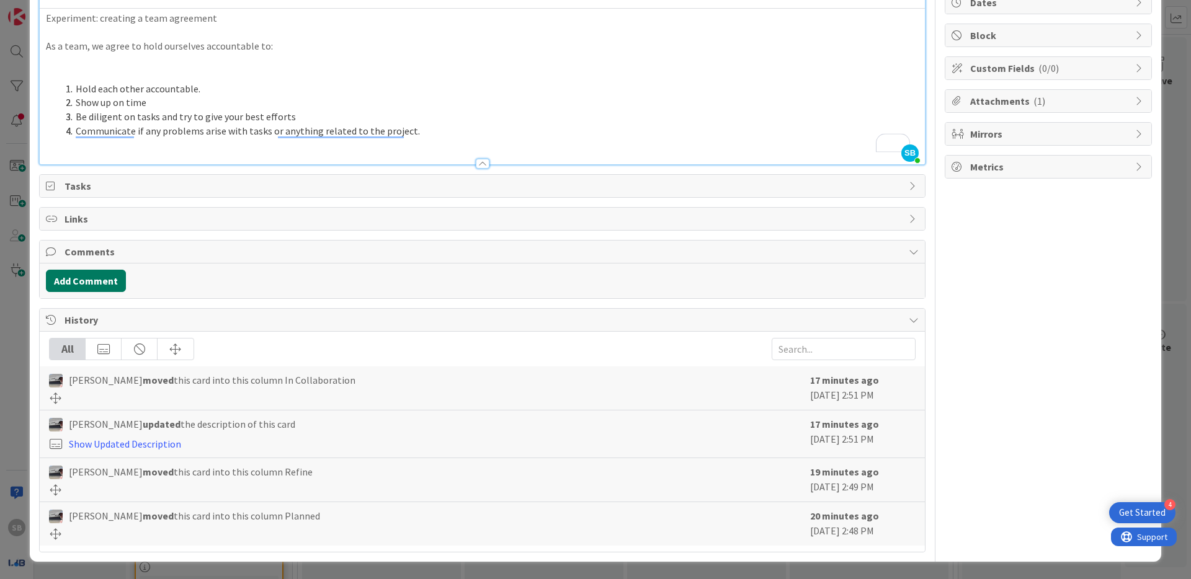
click at [107, 277] on button "Add Comment" at bounding box center [86, 281] width 80 height 22
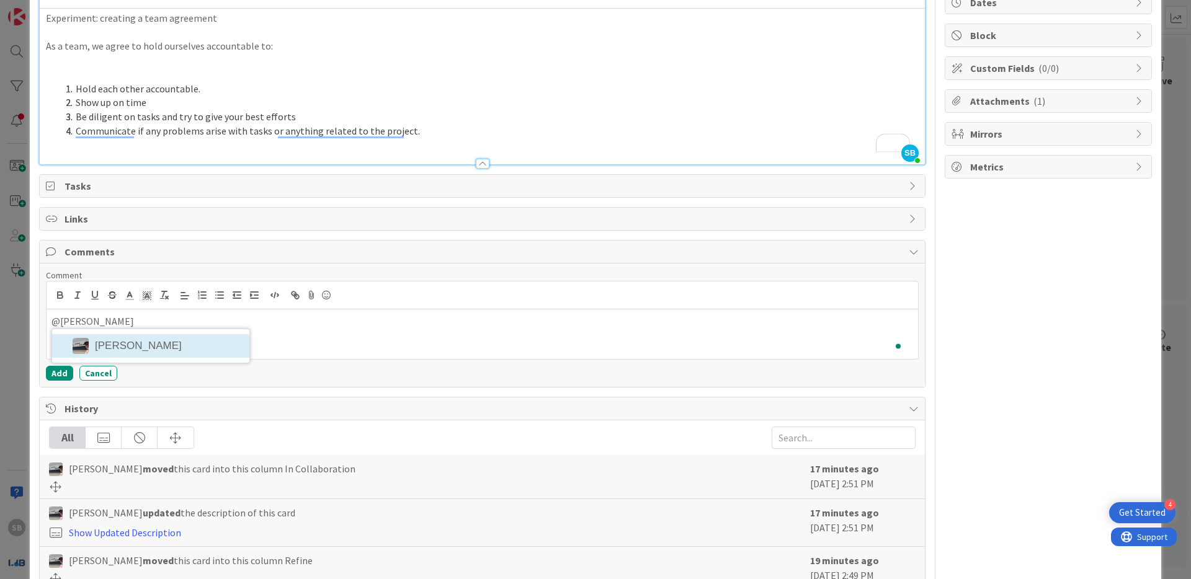
click at [137, 349] on li "[PERSON_NAME]" at bounding box center [150, 346] width 197 height 24
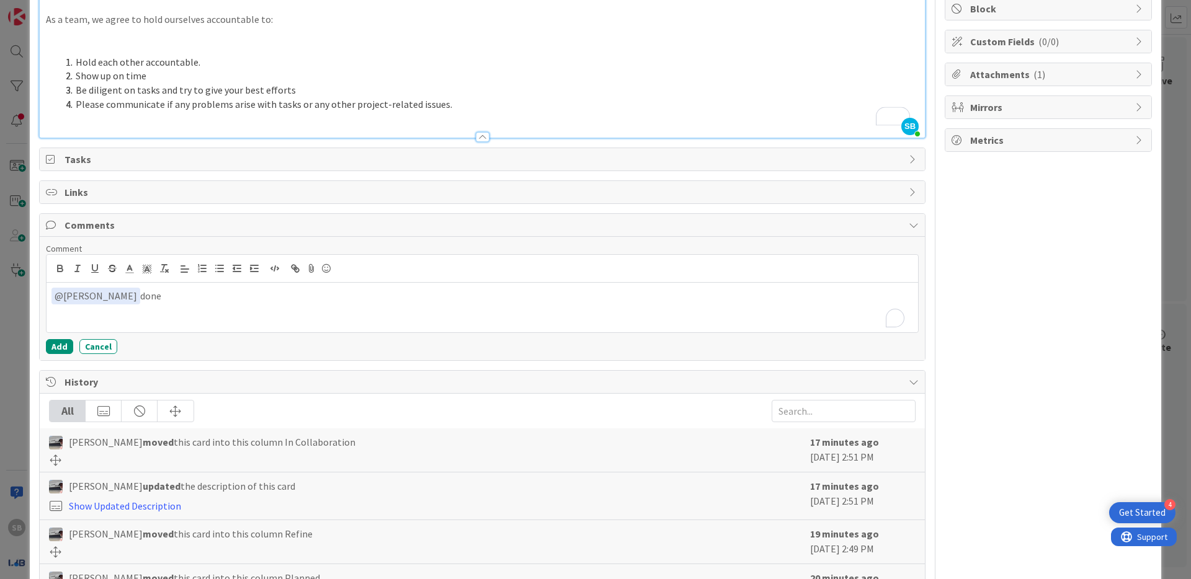
scroll to position [220, 0]
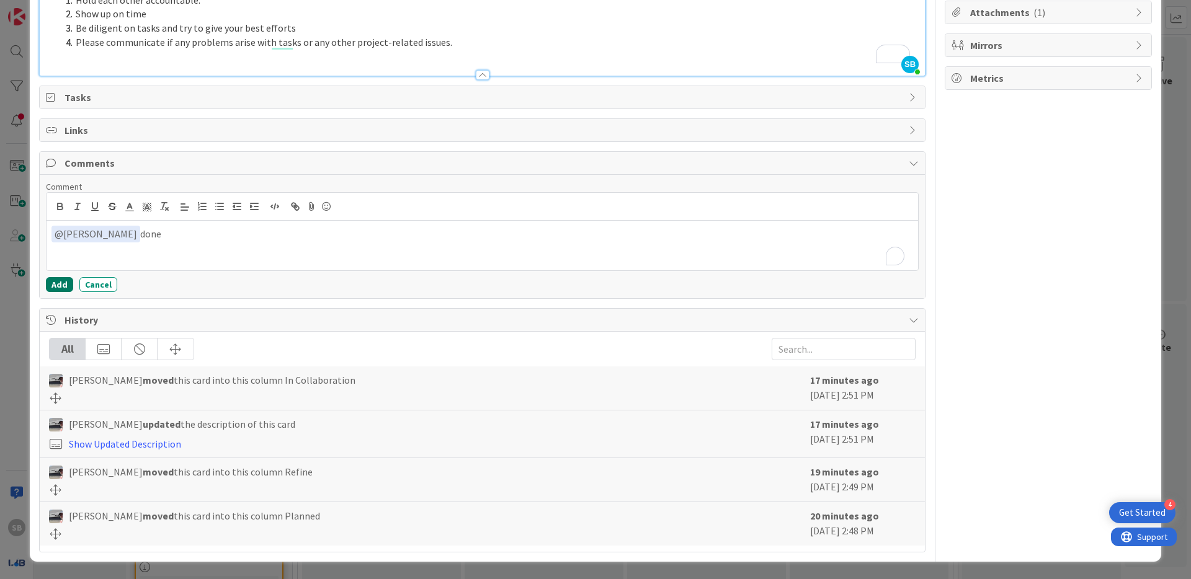
click at [60, 286] on button "Add" at bounding box center [59, 284] width 27 height 15
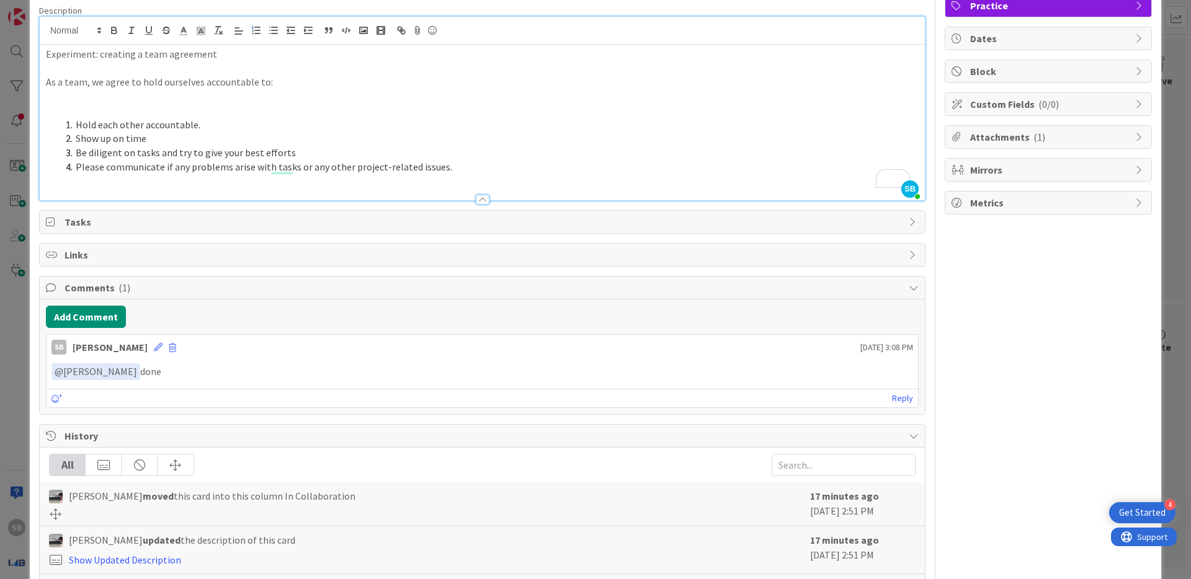
scroll to position [0, 0]
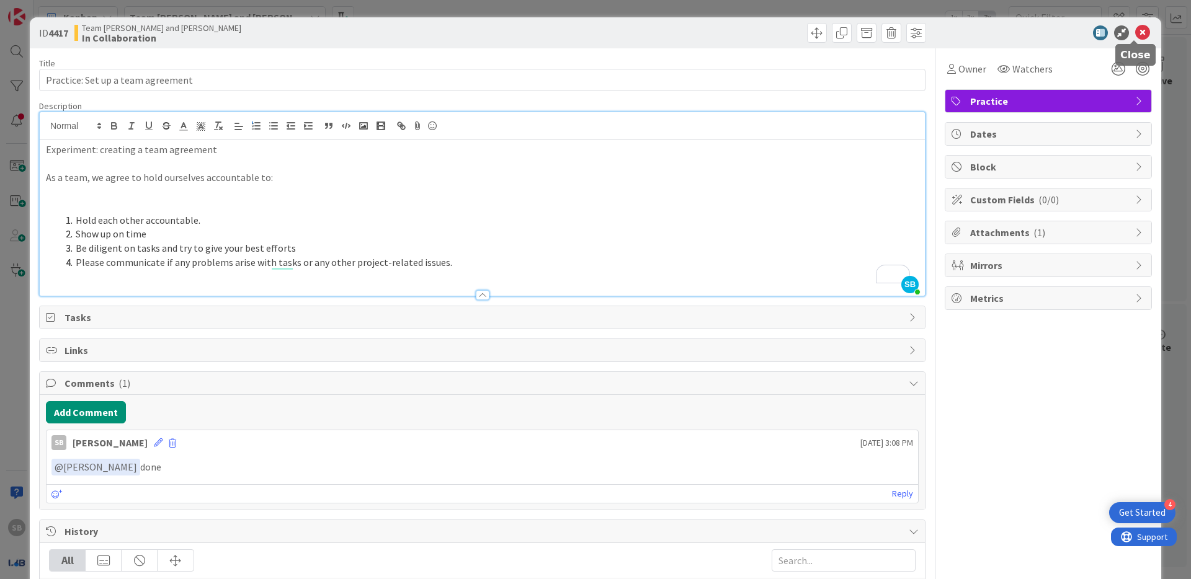
click at [1135, 34] on icon at bounding box center [1142, 32] width 15 height 15
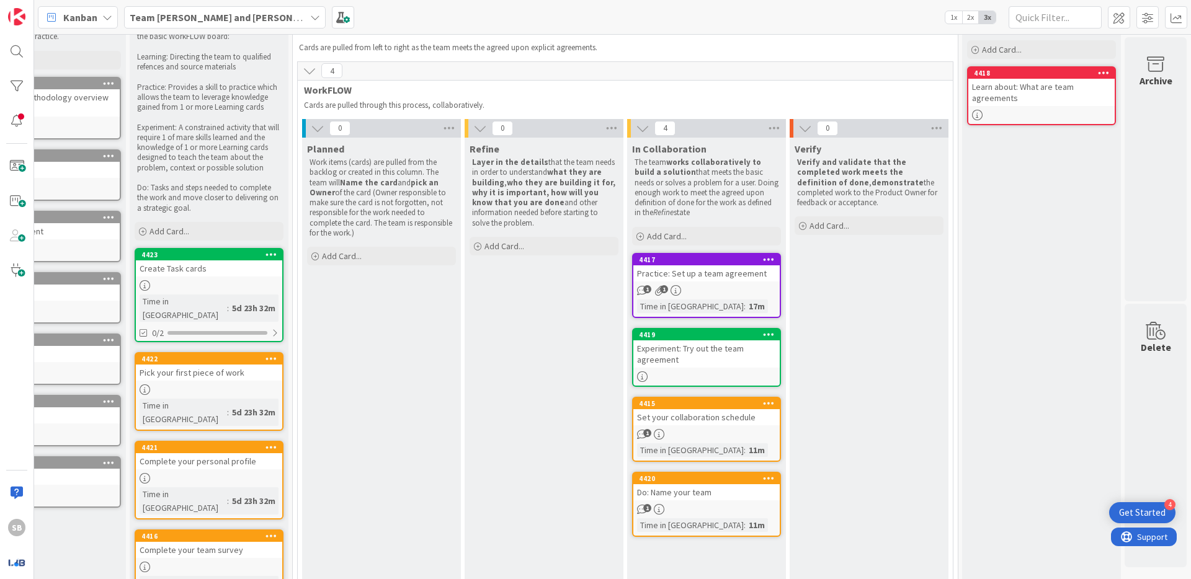
click at [699, 352] on div "Experiment: Try out the team agreement" at bounding box center [706, 354] width 146 height 27
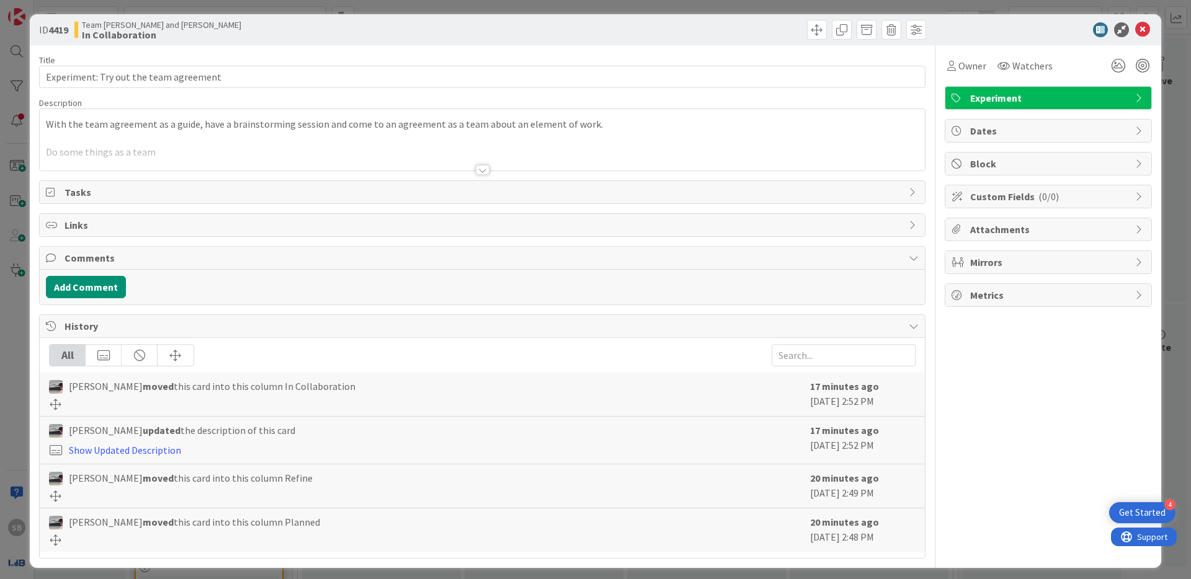
scroll to position [9, 0]
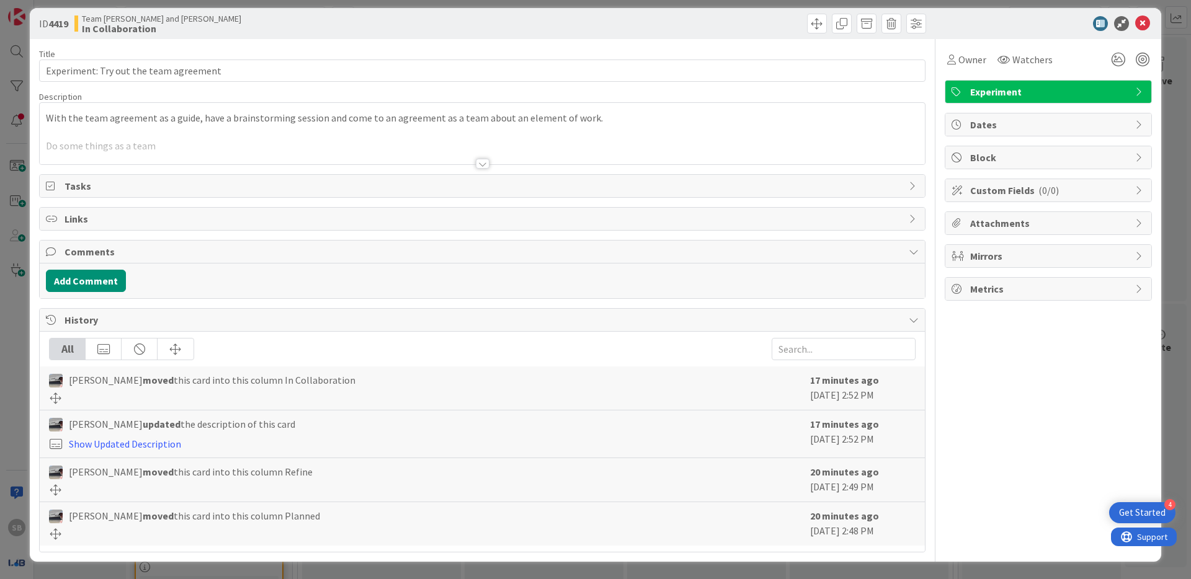
click at [140, 133] on div at bounding box center [482, 149] width 885 height 32
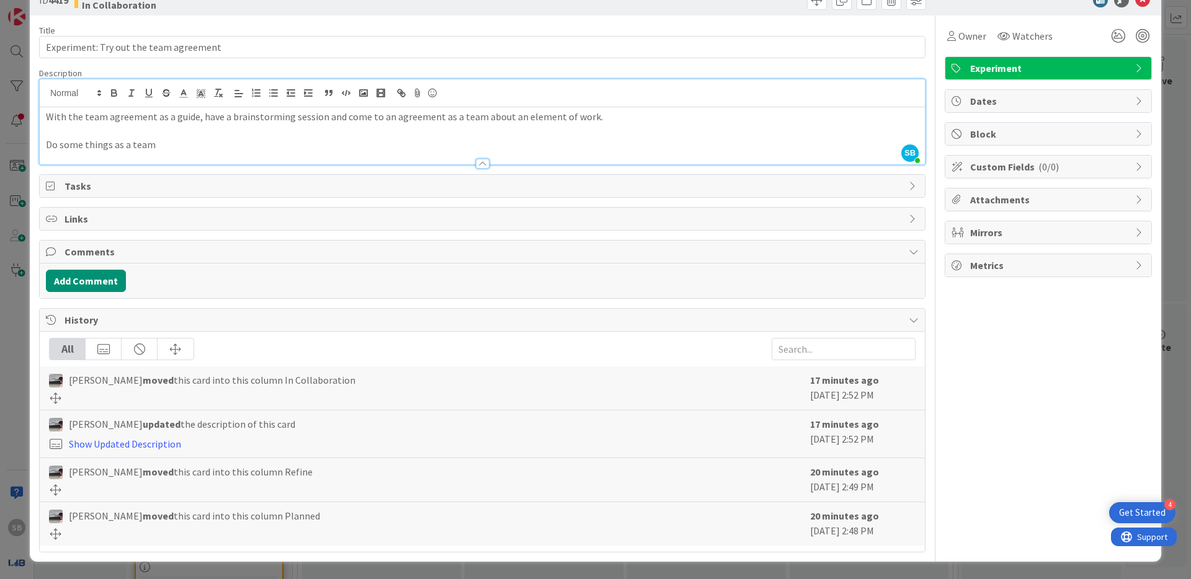
scroll to position [0, 0]
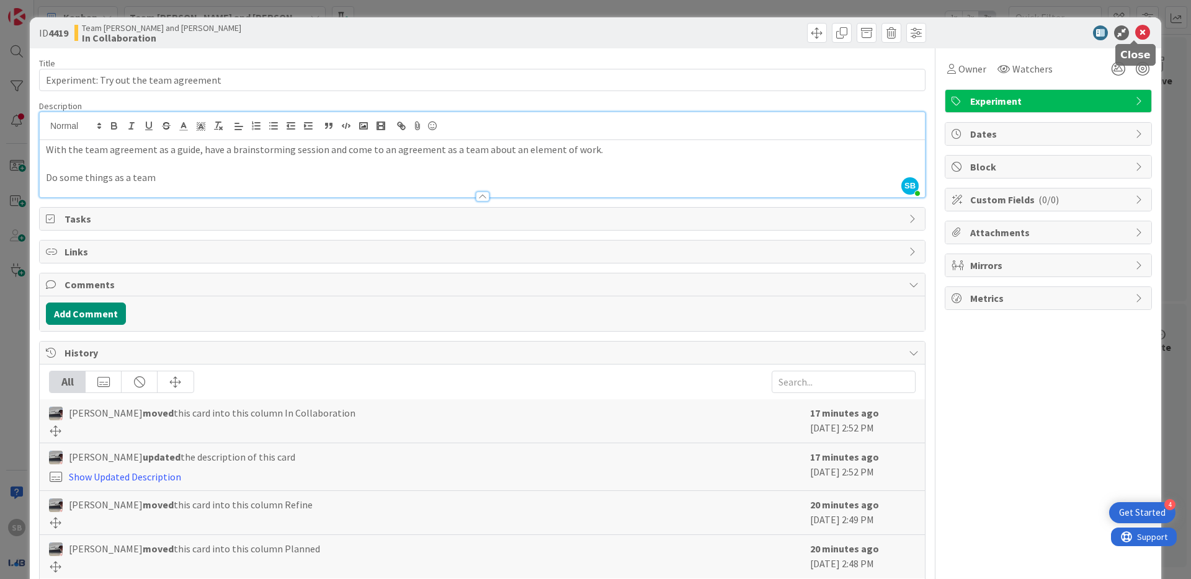
click at [1137, 28] on icon at bounding box center [1142, 32] width 15 height 15
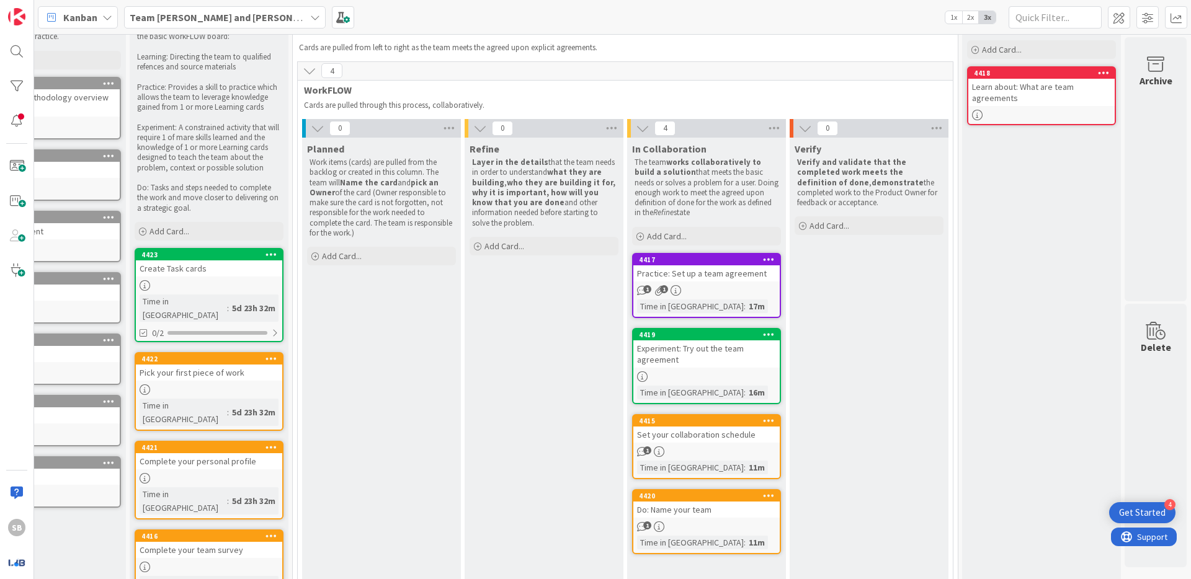
scroll to position [54, 69]
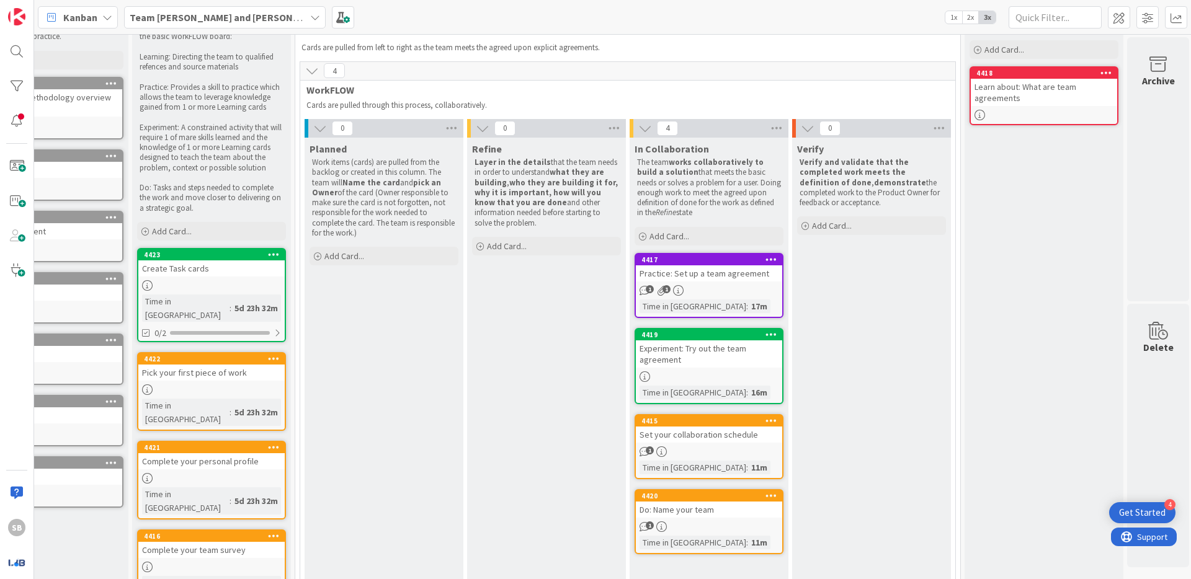
drag, startPoint x: 433, startPoint y: 577, endPoint x: 173, endPoint y: 488, distance: 274.6
click at [189, 535] on div "7 Resources These resources will help your team with your WorkFLOW practice. Ad…" at bounding box center [612, 306] width 1157 height 545
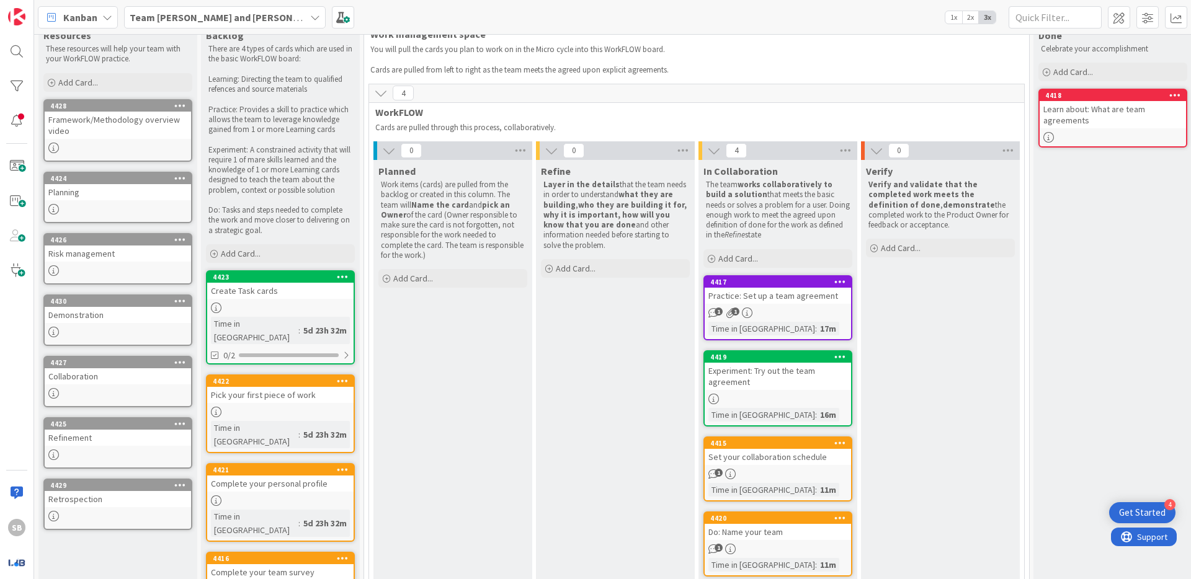
scroll to position [0, 0]
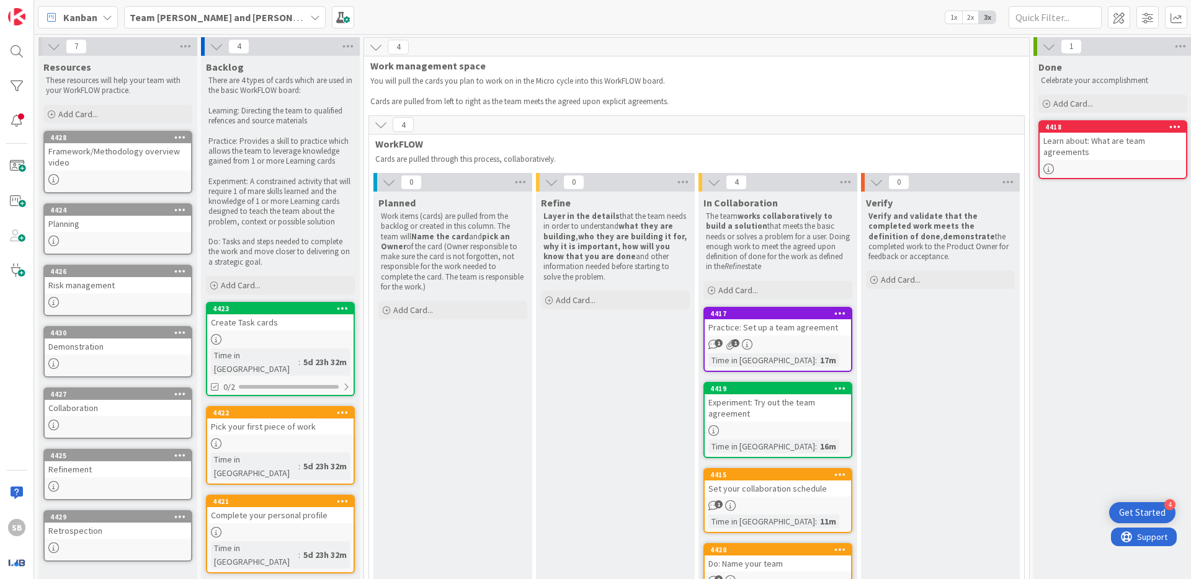
click at [231, 23] on b "Team [PERSON_NAME] and [PERSON_NAME]" at bounding box center [229, 17] width 198 height 12
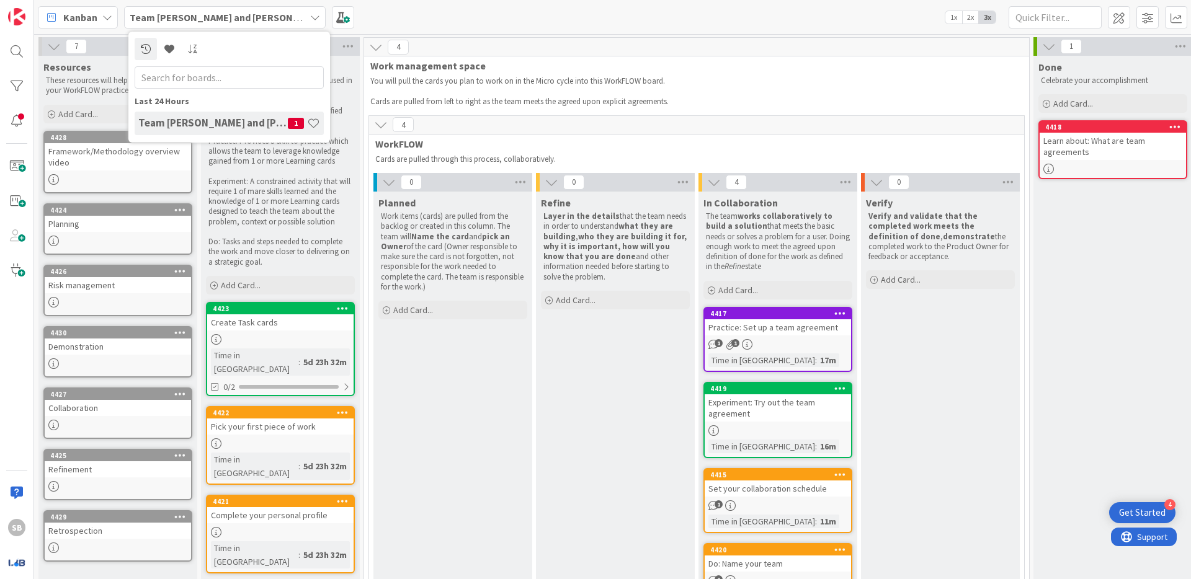
click at [232, 17] on b "Team [PERSON_NAME] and [PERSON_NAME]" at bounding box center [229, 17] width 198 height 12
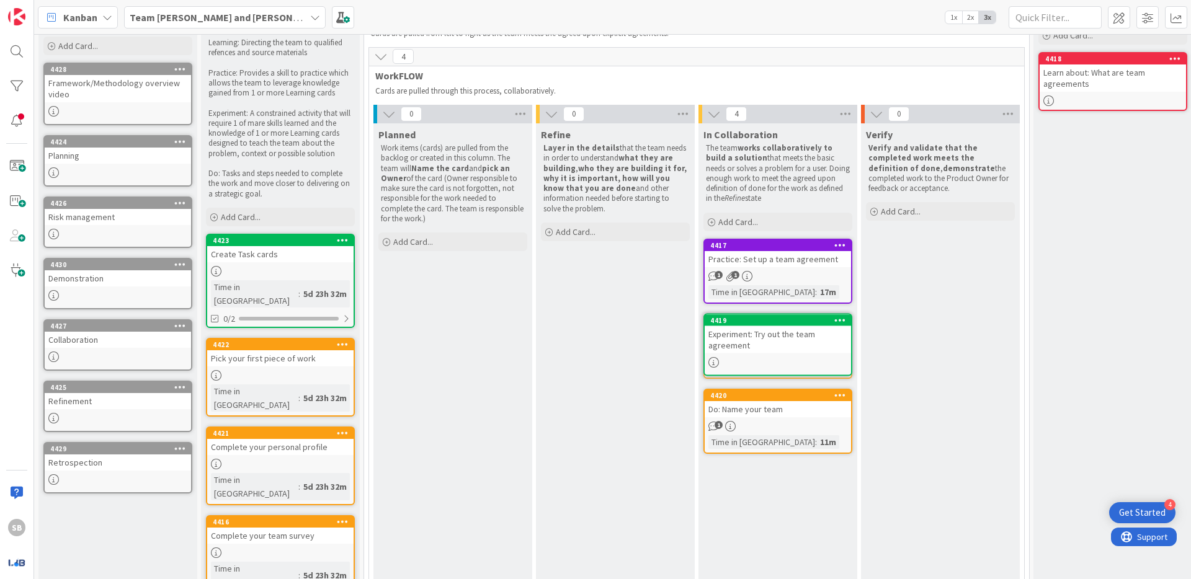
scroll to position [54, 0]
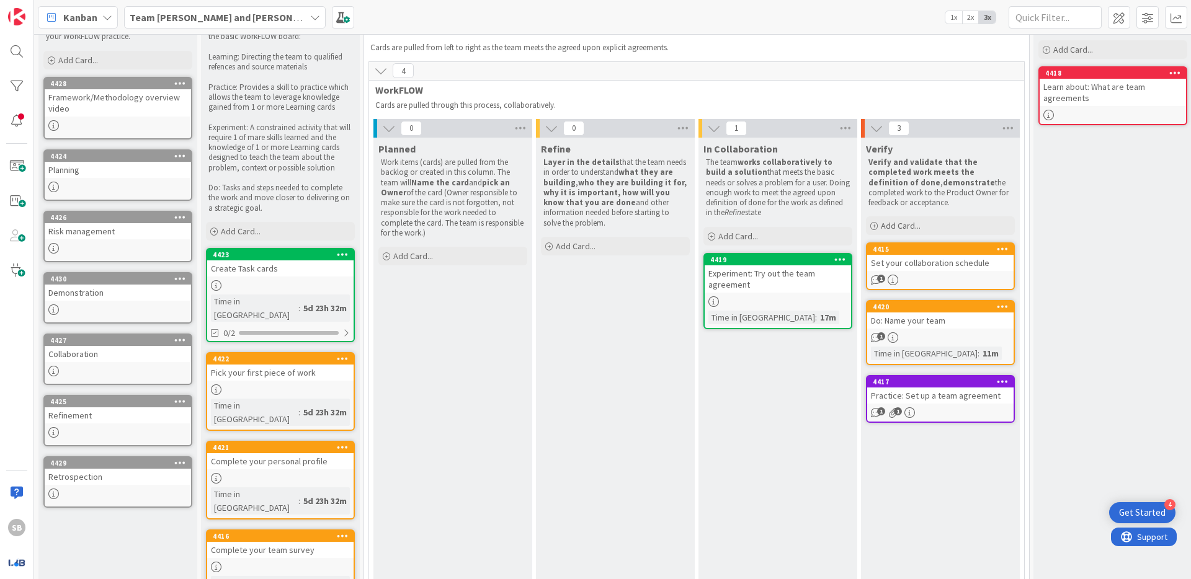
click at [777, 285] on div "Experiment: Try out the team agreement" at bounding box center [778, 278] width 146 height 27
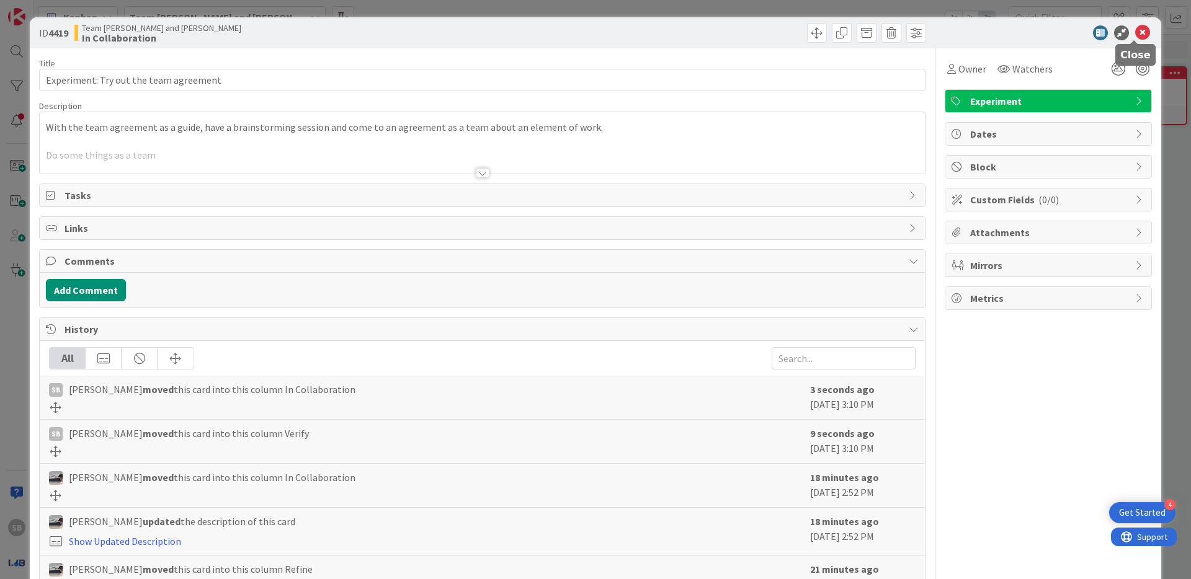
click at [1135, 32] on icon at bounding box center [1142, 32] width 15 height 15
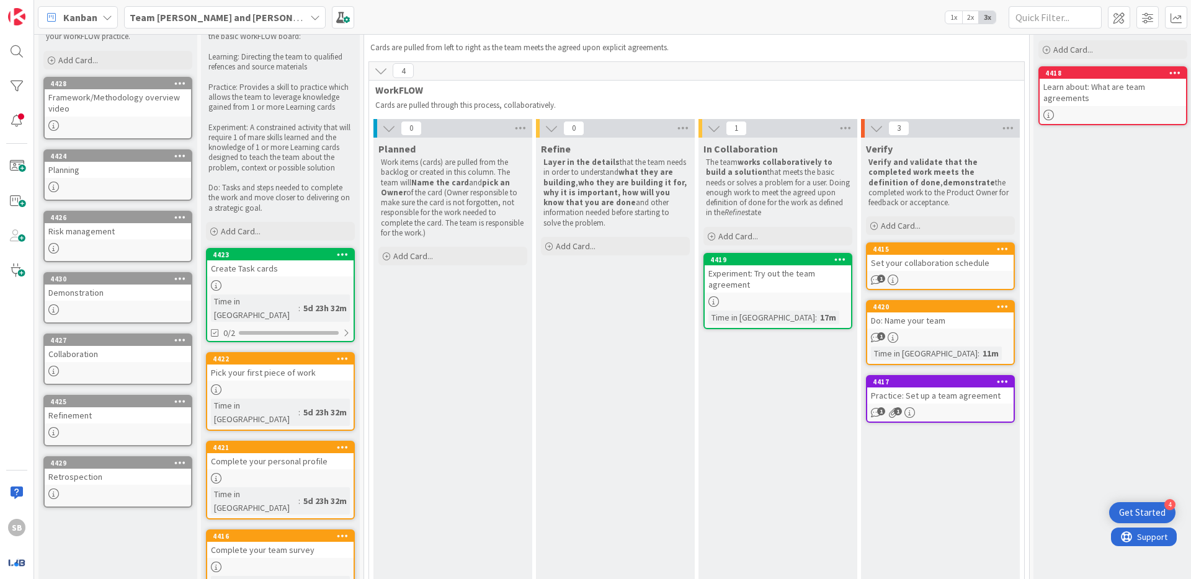
click at [817, 426] on div "In Collaboration The team works collaboratively to build a solution that meets …" at bounding box center [777, 371] width 159 height 467
